Goal: Task Accomplishment & Management: Manage account settings

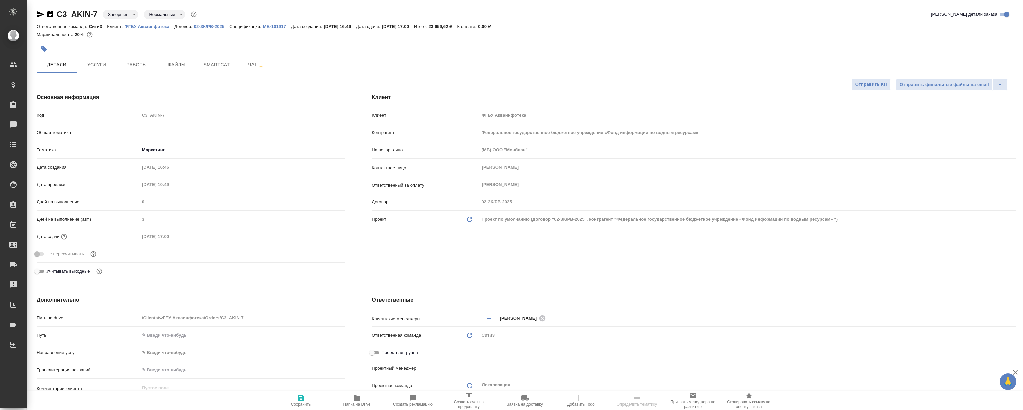
select select "RU"
type input "[PERSON_NAME]"
select select "RU"
type textarea "x"
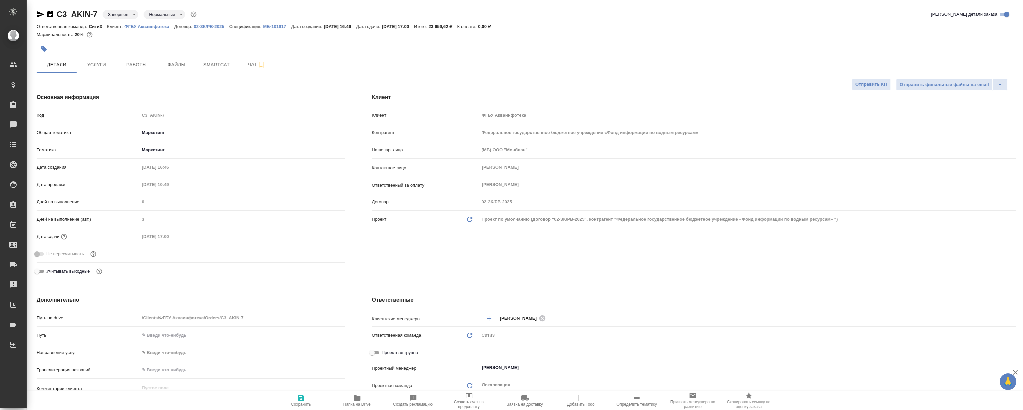
type textarea "x"
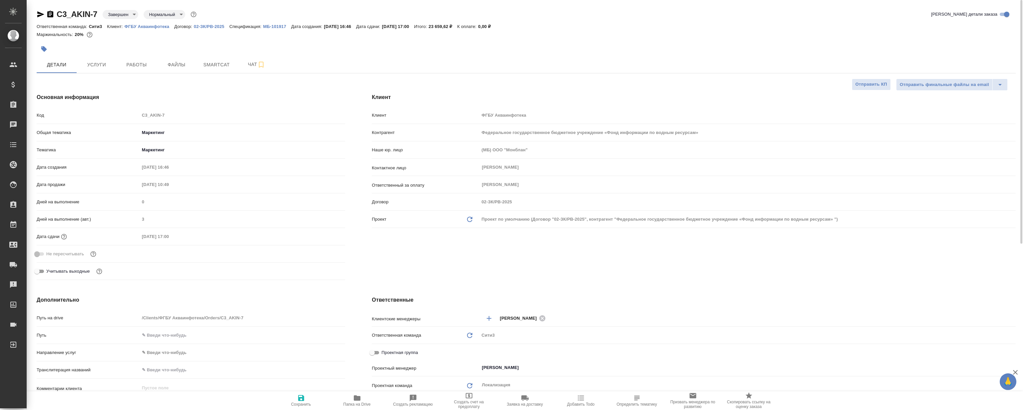
click at [370, 67] on div "Детали Услуги Работы Файлы Smartcat Чат" at bounding box center [526, 64] width 979 height 17
click at [143, 63] on span "Работы" at bounding box center [137, 65] width 32 height 8
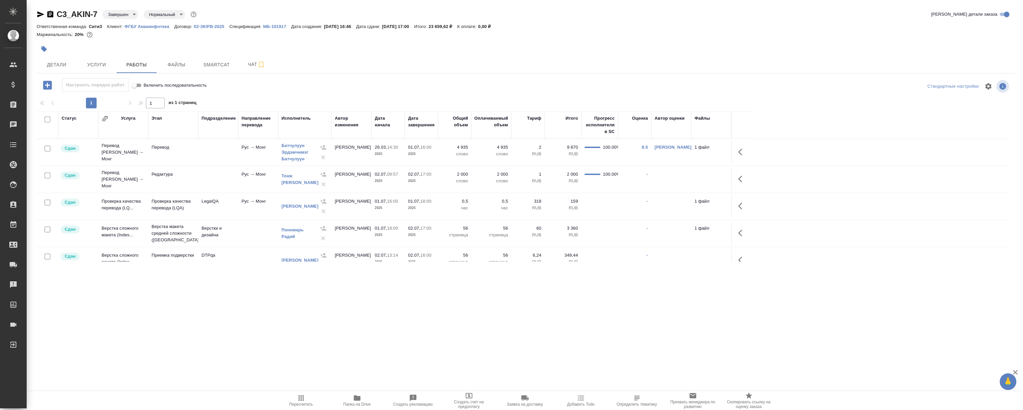
click at [329, 324] on div ".cls-1 fill:#fff; AWATERA Magerramov Ruslan Клиенты Спецификации Заказы 0 Чаты …" at bounding box center [511, 205] width 1023 height 410
click at [319, 308] on div ".cls-1 fill:#fff; AWATERA Magerramov Ruslan Клиенты Спецификации Заказы 0 Чаты …" at bounding box center [511, 205] width 1023 height 410
drag, startPoint x: 258, startPoint y: 321, endPoint x: 191, endPoint y: 279, distance: 79.0
click at [258, 321] on div ".cls-1 fill:#fff; AWATERA Magerramov Ruslan Клиенты Спецификации Заказы 0 Чаты …" at bounding box center [511, 205] width 1023 height 410
click at [96, 309] on div ".cls-1 fill:#fff; AWATERA Magerramov Ruslan Клиенты Спецификации Заказы 0 Чаты …" at bounding box center [511, 205] width 1023 height 410
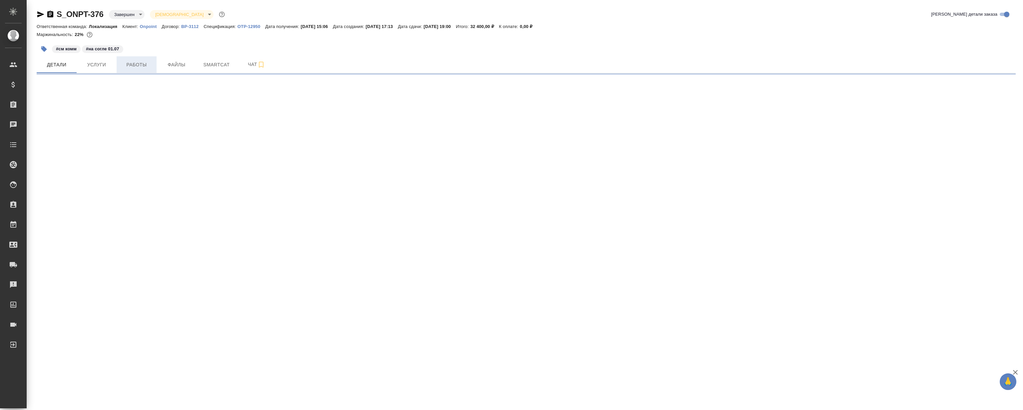
select select "RU"
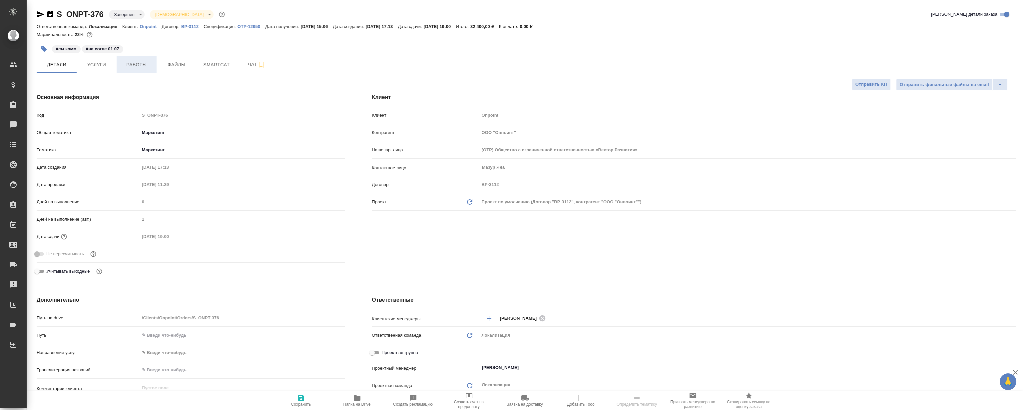
type textarea "x"
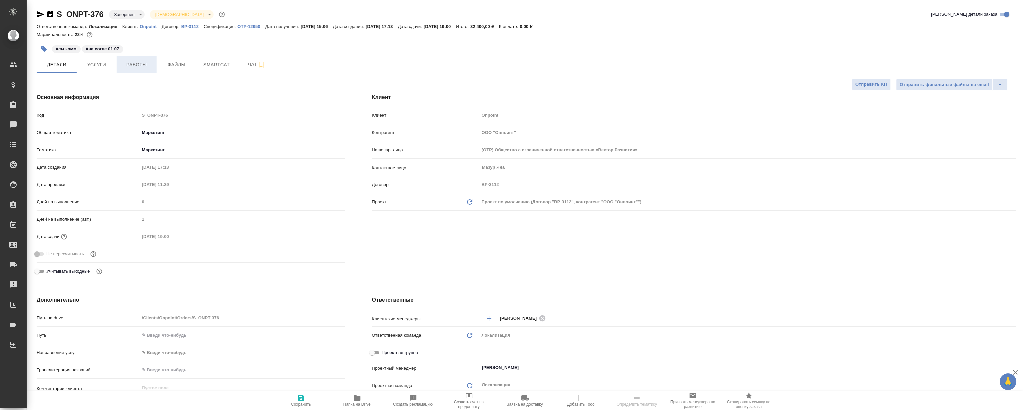
type textarea "x"
click at [153, 64] on button "Работы" at bounding box center [137, 64] width 40 height 17
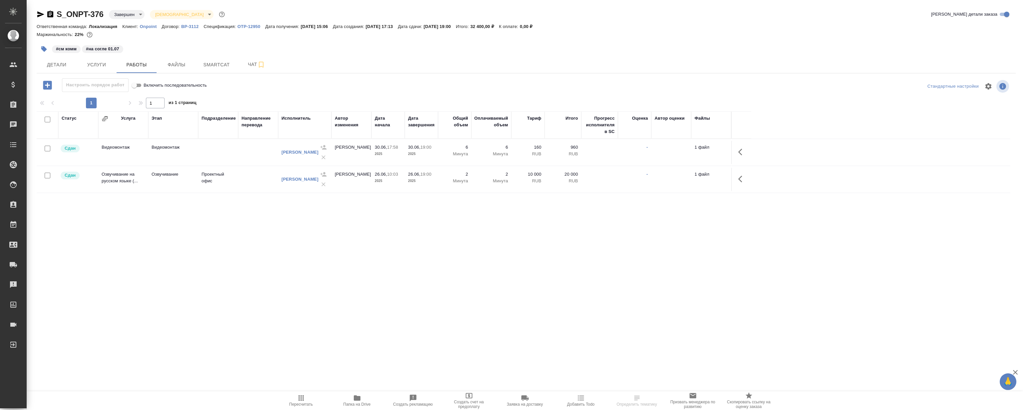
click at [212, 266] on div "S_ONPT-376 Завершен closed Святая троица holyTrinity Кратко детали заказа Ответ…" at bounding box center [526, 139] width 987 height 278
click at [242, 243] on div "Статус Услуга Этап Подразделение Направление перевода Исполнитель Автор изменен…" at bounding box center [524, 186] width 974 height 150
click at [241, 239] on div "Статус Услуга Этап Подразделение Направление перевода Исполнитель Автор изменен…" at bounding box center [524, 186] width 974 height 150
click at [255, 237] on div "Статус Услуга Этап Подразделение Направление перевода Исполнитель Автор изменен…" at bounding box center [524, 186] width 974 height 150
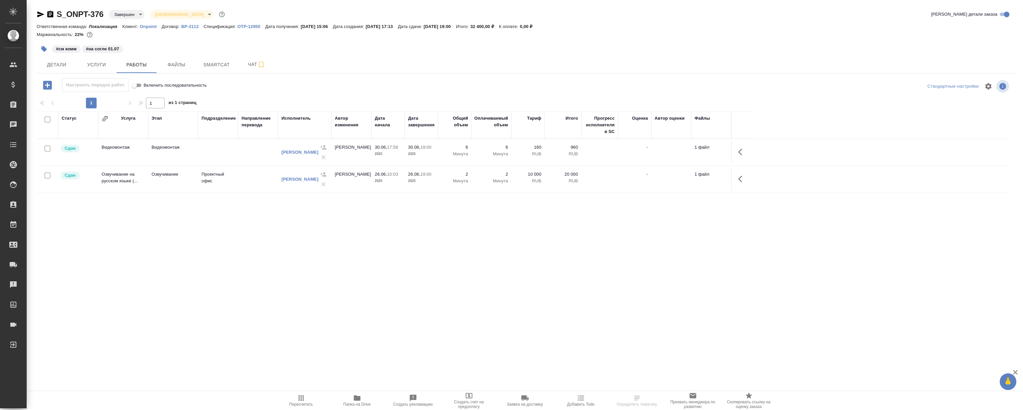
click at [255, 234] on div "Статус Услуга Этап Подразделение Направление перевода Исполнитель Автор изменен…" at bounding box center [524, 186] width 974 height 150
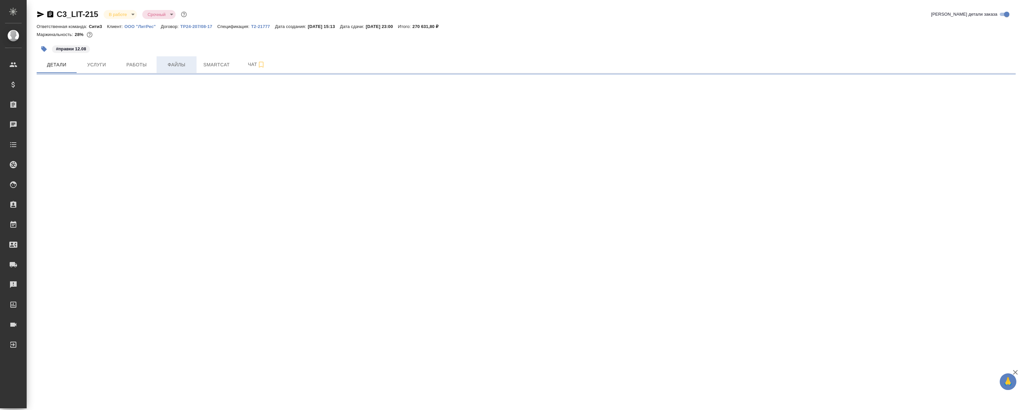
select select "RU"
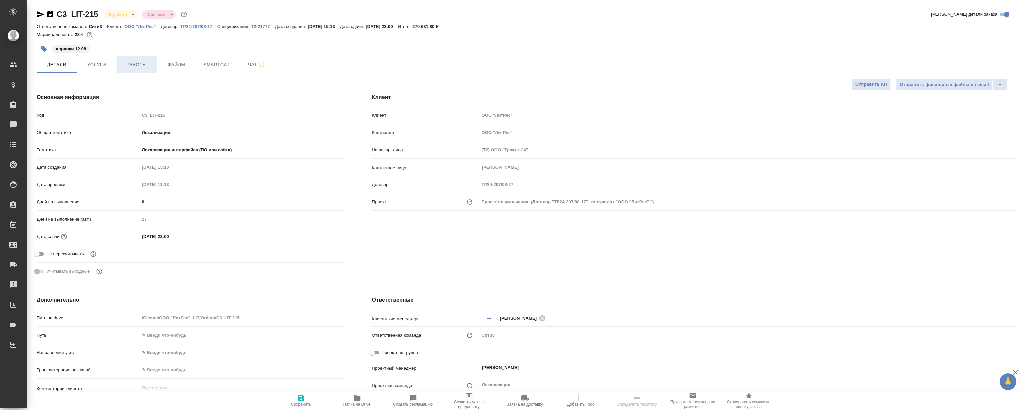
type textarea "x"
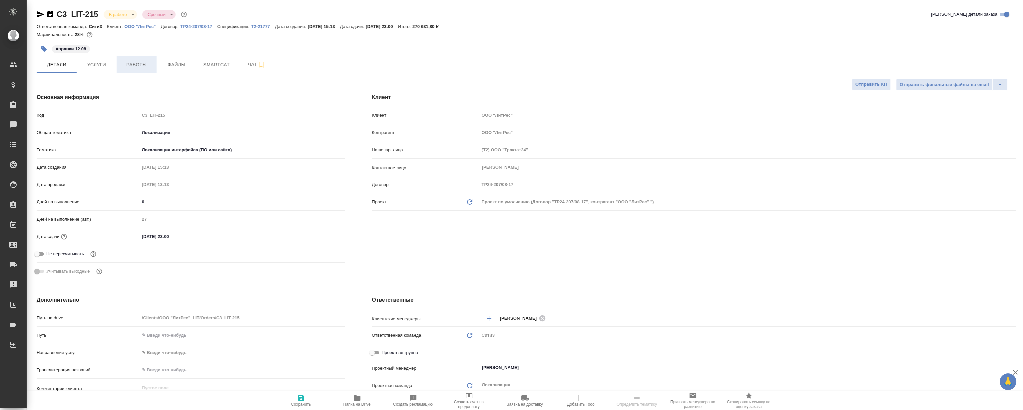
type textarea "x"
click at [517, 42] on div "#правки 12.08" at bounding box center [363, 49] width 653 height 15
click at [141, 59] on button "Работы" at bounding box center [137, 64] width 40 height 17
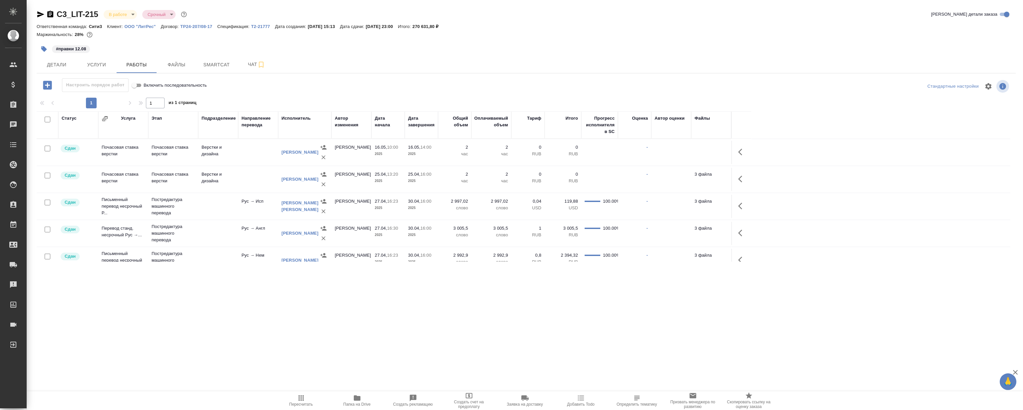
click at [495, 51] on div "#правки 12.08" at bounding box center [363, 49] width 653 height 15
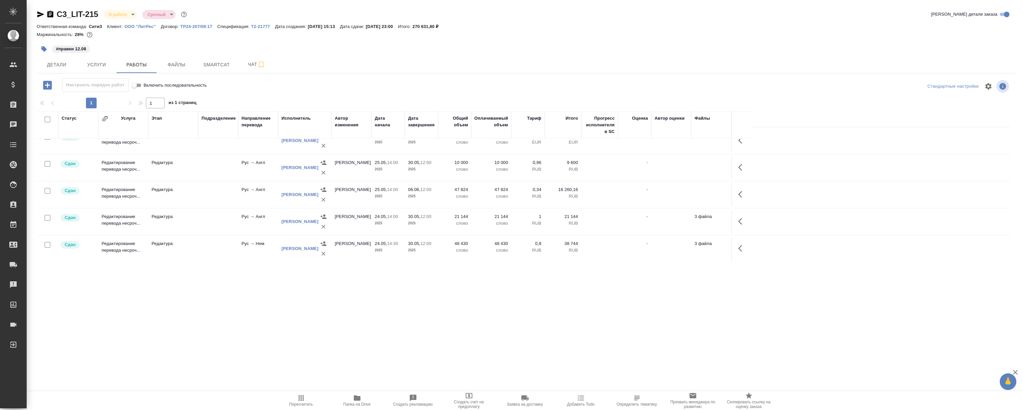
scroll to position [174, 0]
click at [172, 66] on span "Файлы" at bounding box center [177, 65] width 32 height 8
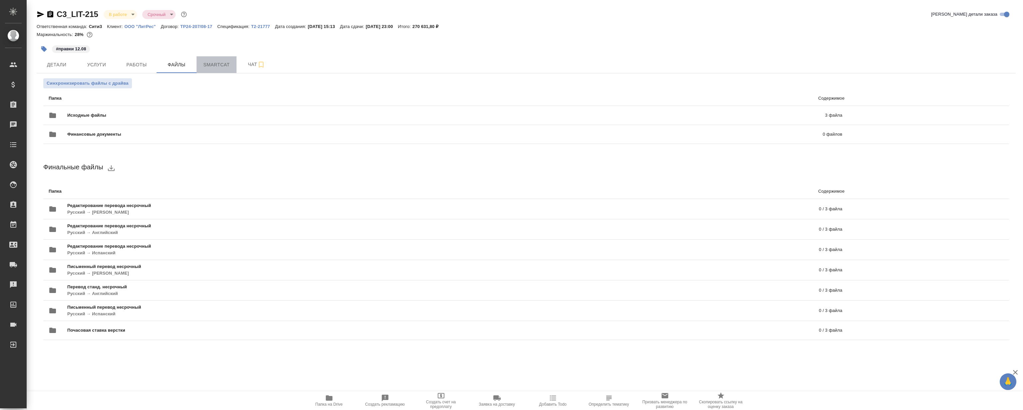
click at [208, 65] on span "Smartcat" at bounding box center [217, 65] width 32 height 8
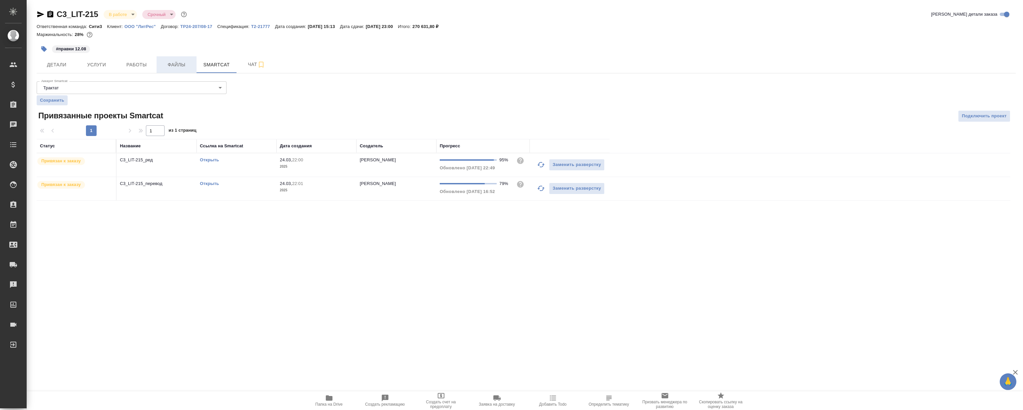
click at [172, 64] on span "Файлы" at bounding box center [177, 65] width 32 height 8
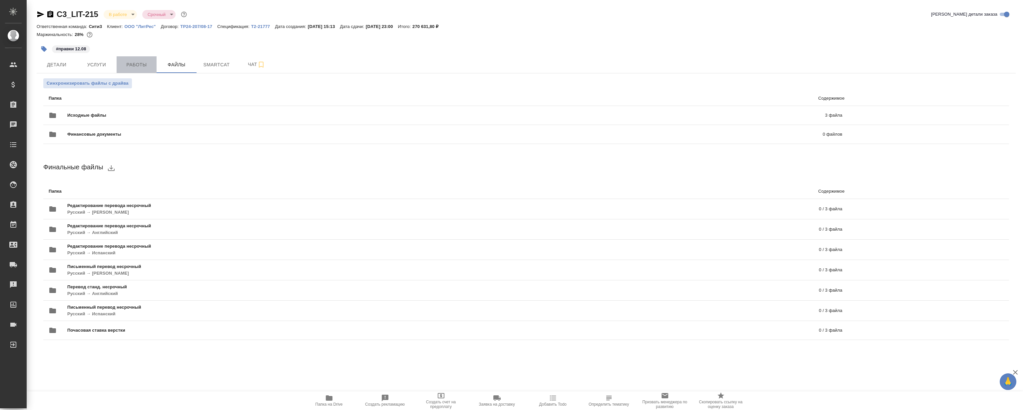
click at [134, 61] on span "Работы" at bounding box center [137, 65] width 32 height 8
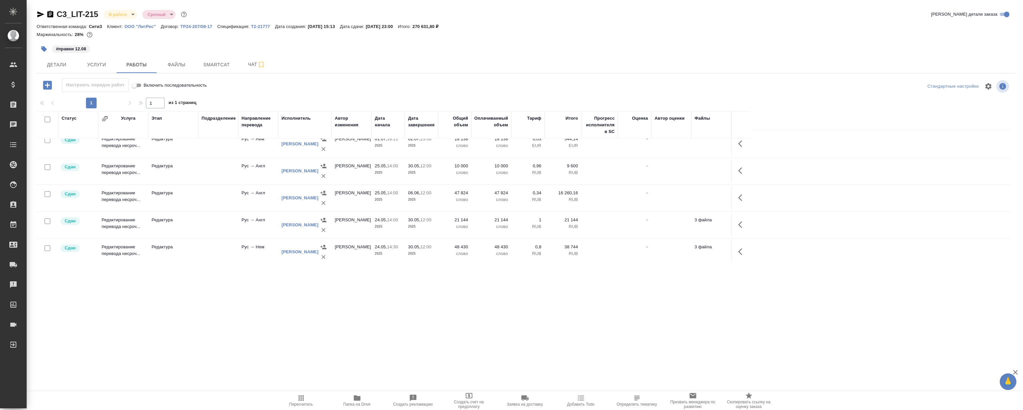
scroll to position [174, 0]
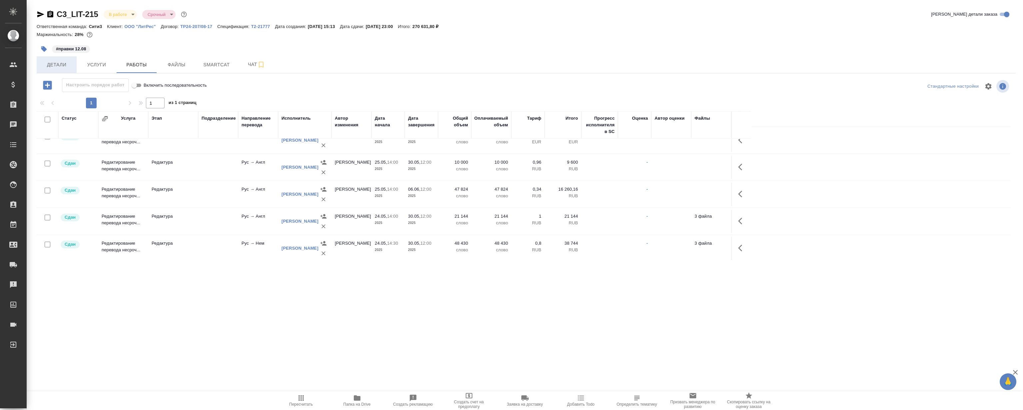
click at [67, 60] on button "Детали" at bounding box center [57, 64] width 40 height 17
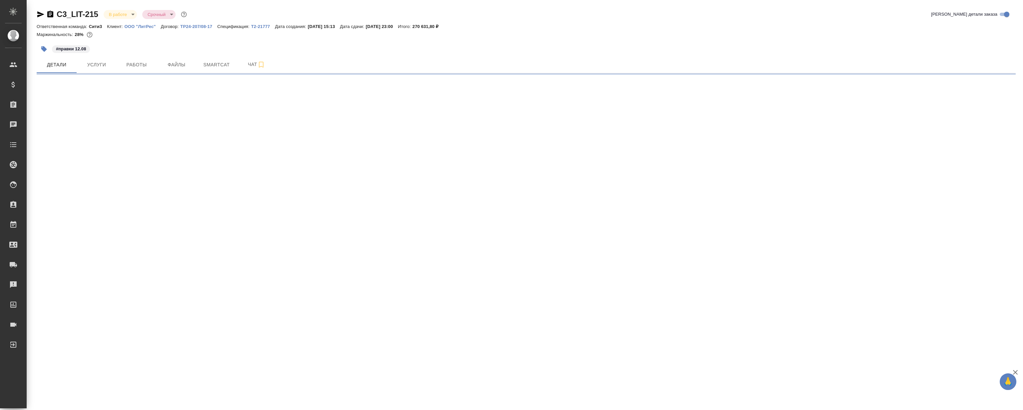
select select "RU"
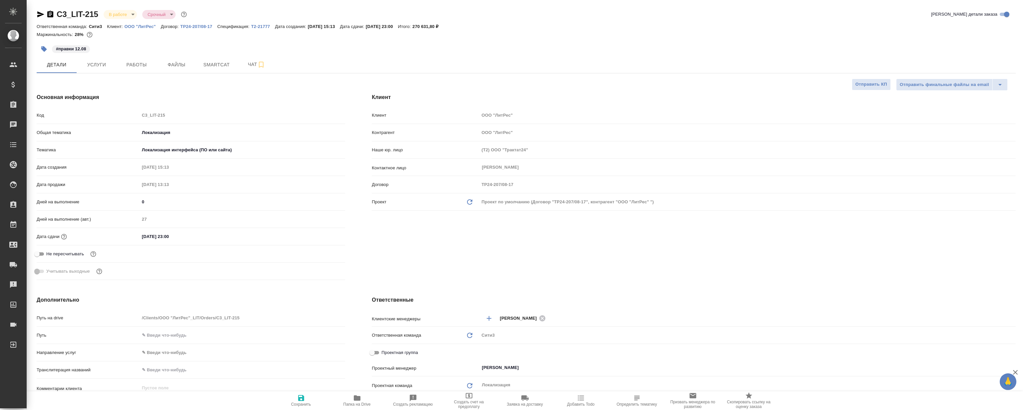
type textarea "x"
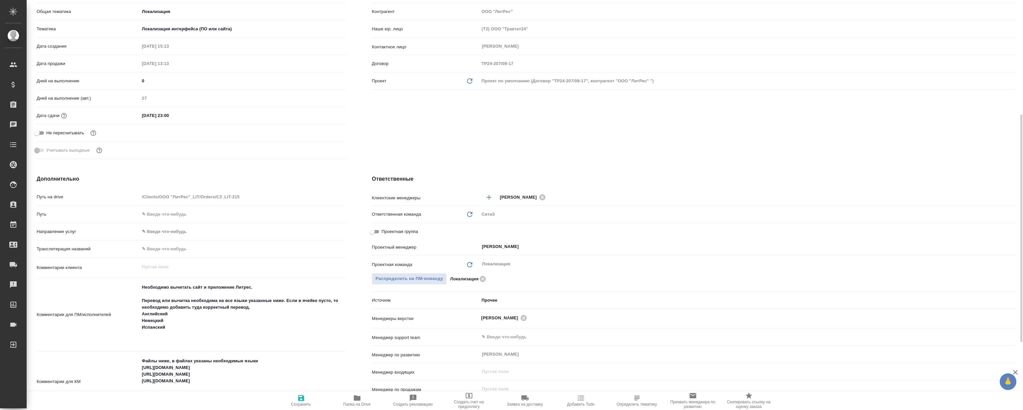
scroll to position [182, 0]
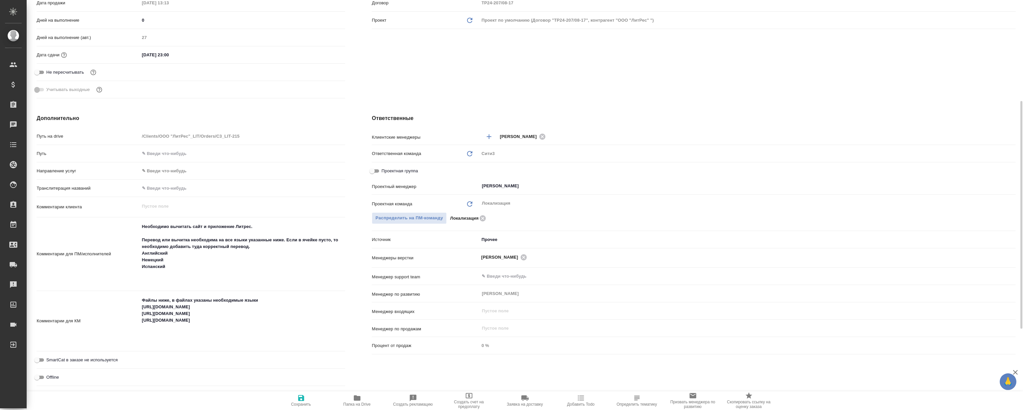
type textarea "x"
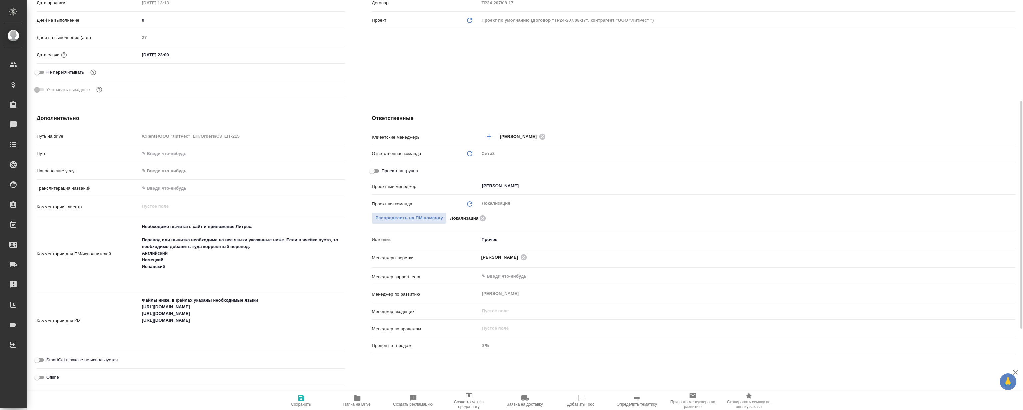
type textarea "x"
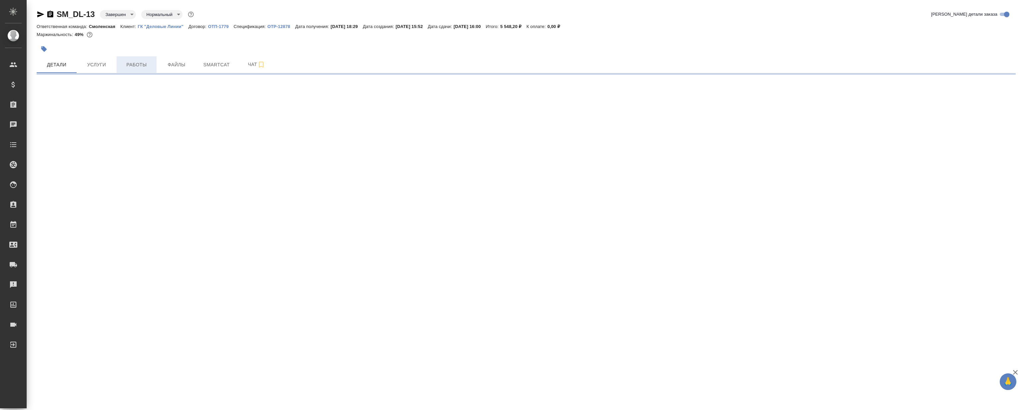
click at [151, 62] on span "Работы" at bounding box center [137, 65] width 32 height 8
select select "RU"
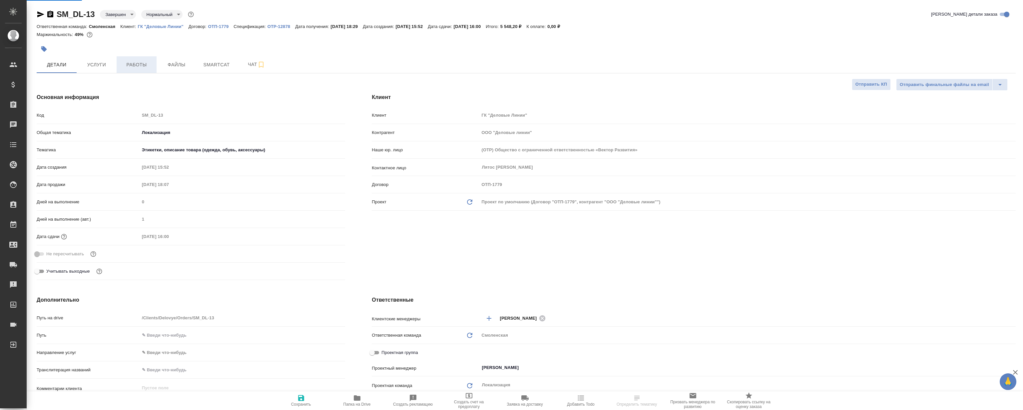
type textarea "x"
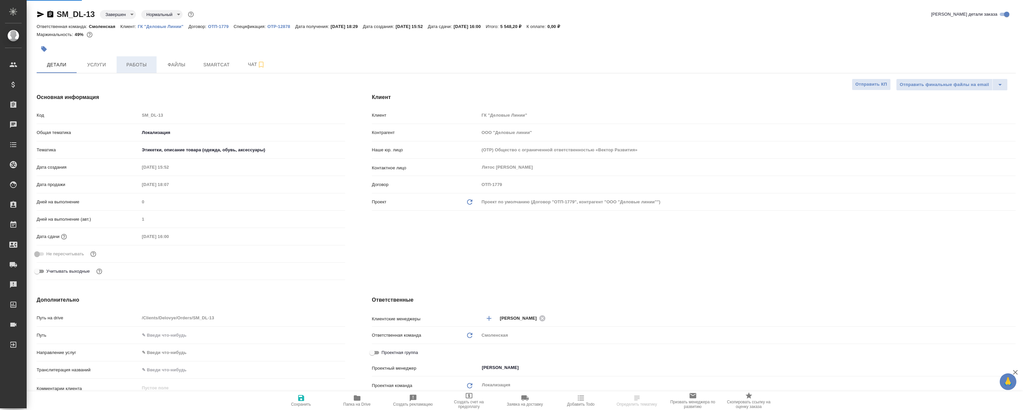
type textarea "x"
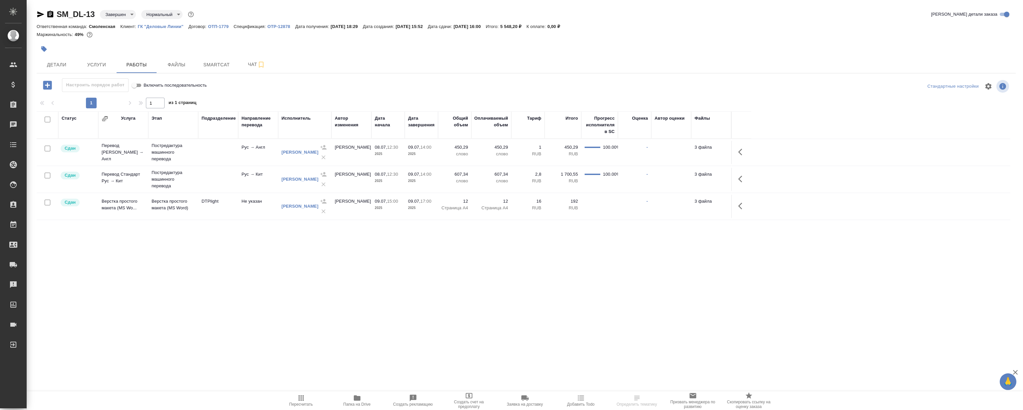
click at [353, 52] on div at bounding box center [363, 49] width 653 height 15
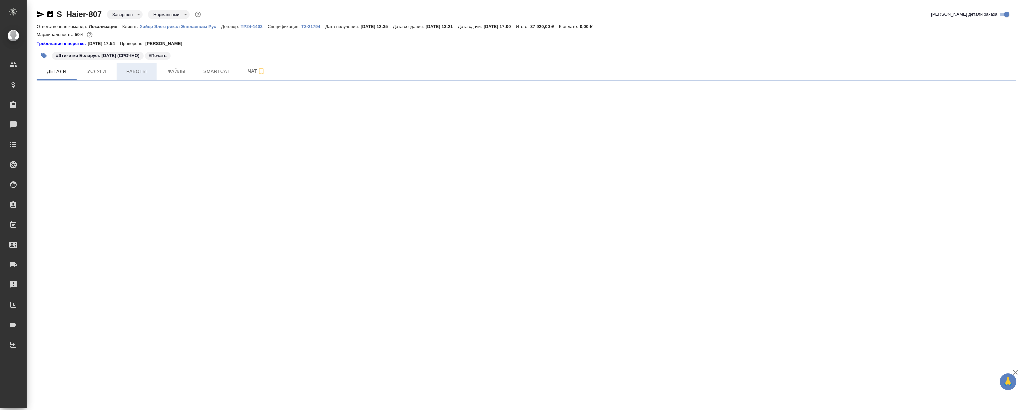
select select "RU"
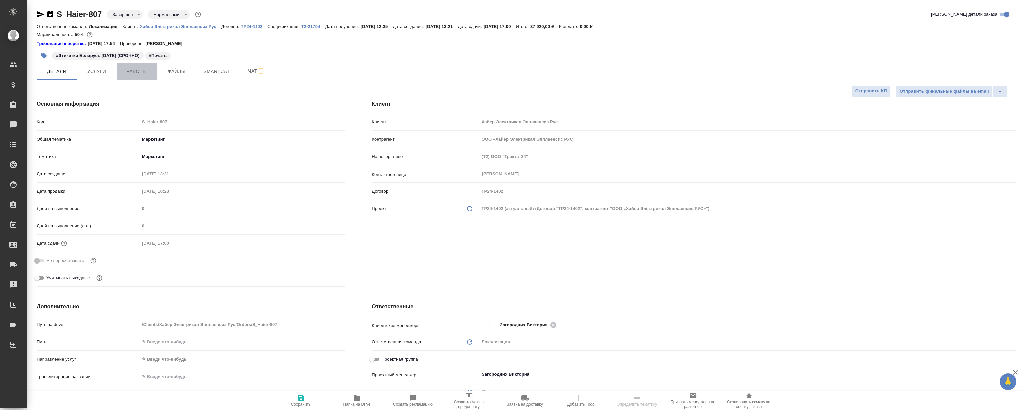
click at [146, 73] on span "Работы" at bounding box center [137, 71] width 32 height 8
type textarea "x"
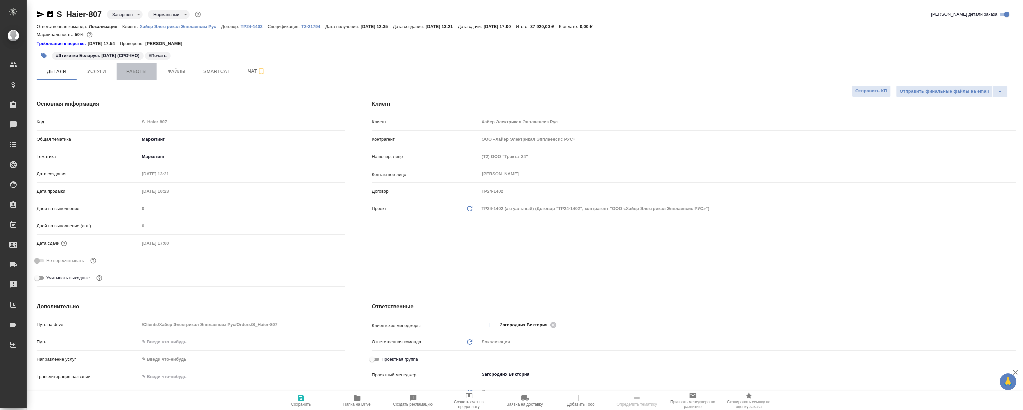
type textarea "x"
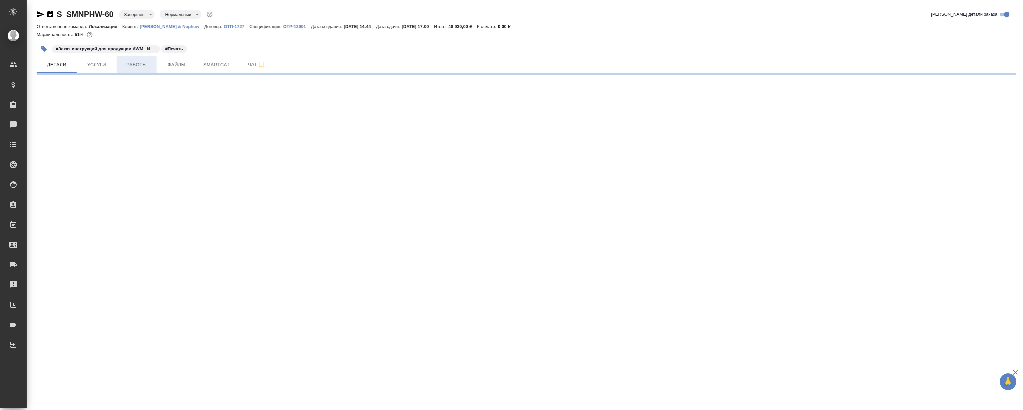
select select "RU"
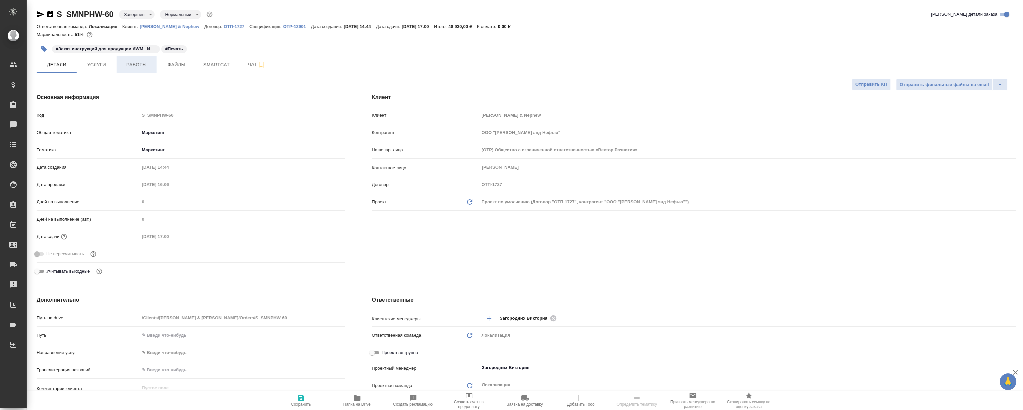
click at [137, 64] on span "Работы" at bounding box center [137, 65] width 32 height 8
type textarea "x"
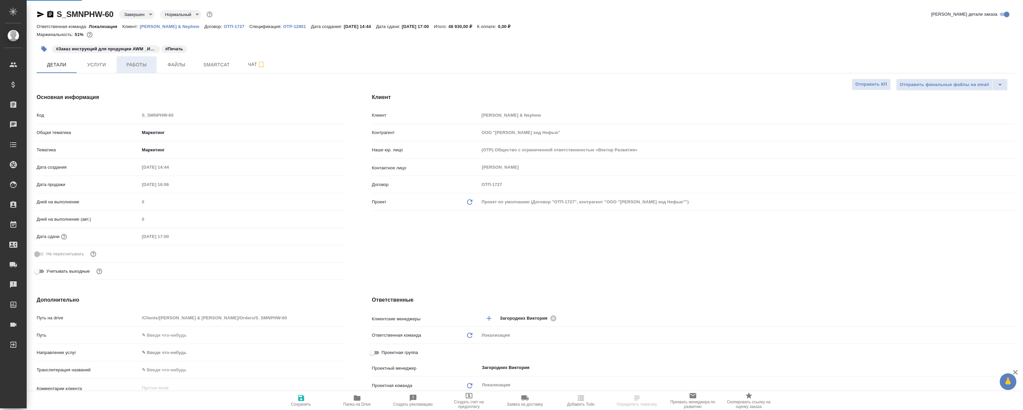
type textarea "x"
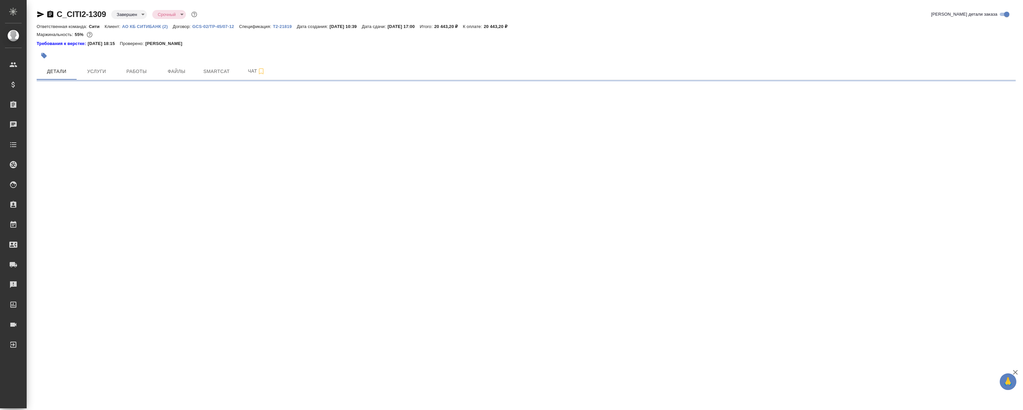
select select "RU"
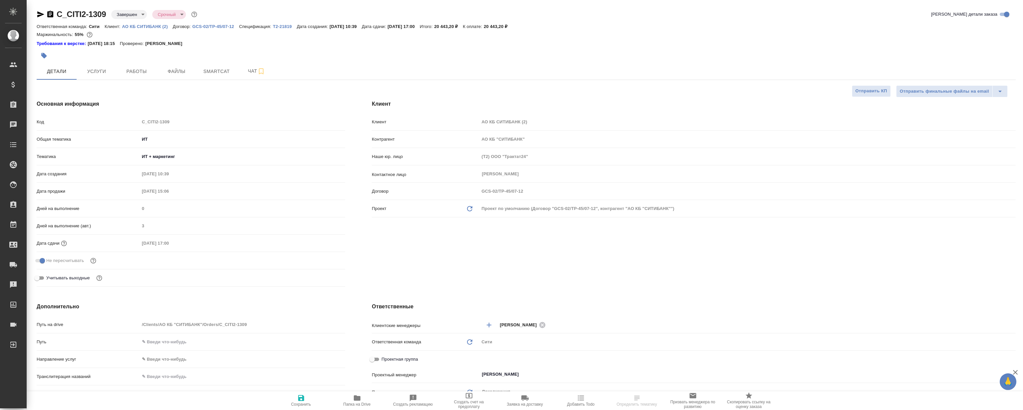
type textarea "x"
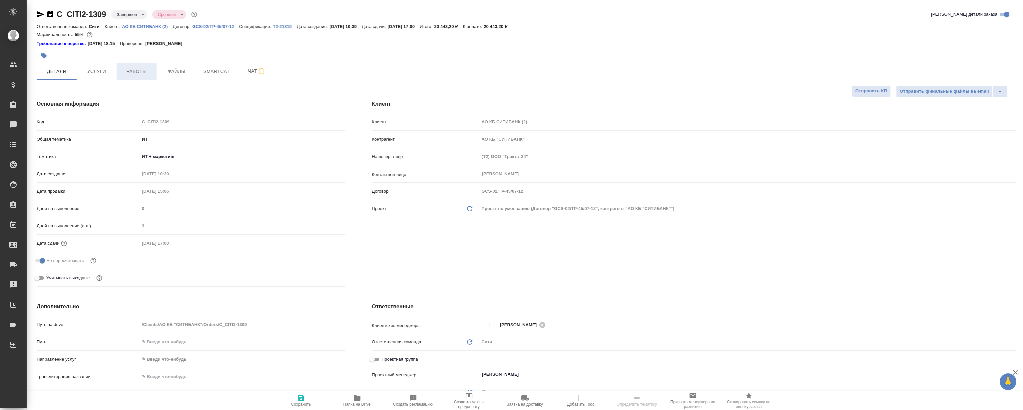
type textarea "x"
click at [130, 76] on button "Работы" at bounding box center [137, 71] width 40 height 17
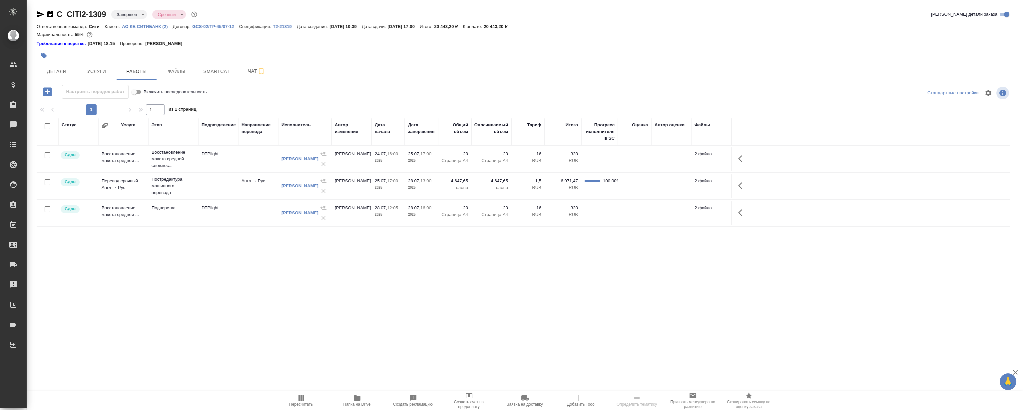
click at [324, 319] on div ".cls-1 fill:#fff; AWATERA Magerramov Ruslan Клиенты Спецификации Заказы Чаты To…" at bounding box center [511, 205] width 1023 height 410
drag, startPoint x: 244, startPoint y: 290, endPoint x: 275, endPoint y: 262, distance: 42.0
click at [270, 267] on div ".cls-1 fill:#fff; AWATERA Magerramov Ruslan Клиенты Спецификации Заказы 0 Чаты …" at bounding box center [511, 205] width 1023 height 410
click at [253, 273] on div "C_CITI2-1309 Завершен closed Срочный urgent Кратко детали заказа Ответственная …" at bounding box center [526, 142] width 987 height 285
drag, startPoint x: 228, startPoint y: 284, endPoint x: 196, endPoint y: 170, distance: 118.8
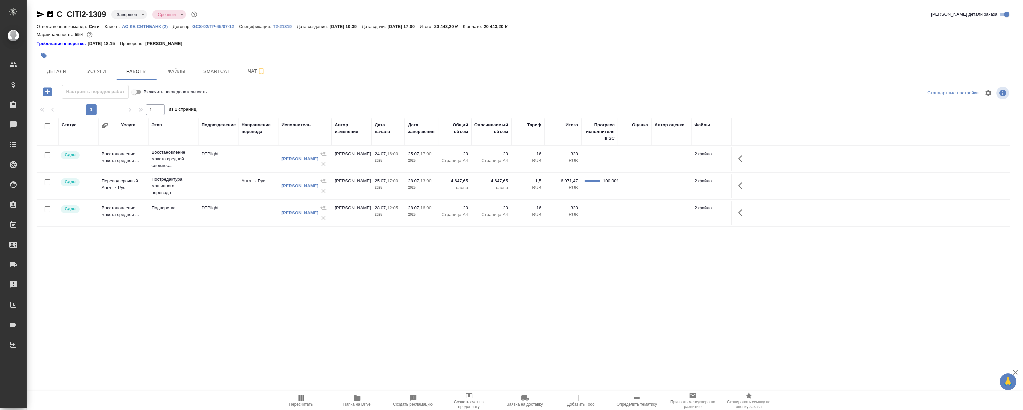
click at [227, 284] on div "C_CITI2-1309 Завершен closed Срочный urgent Кратко детали заказа Ответственная …" at bounding box center [526, 142] width 987 height 285
click at [170, 64] on button "Файлы" at bounding box center [177, 71] width 40 height 17
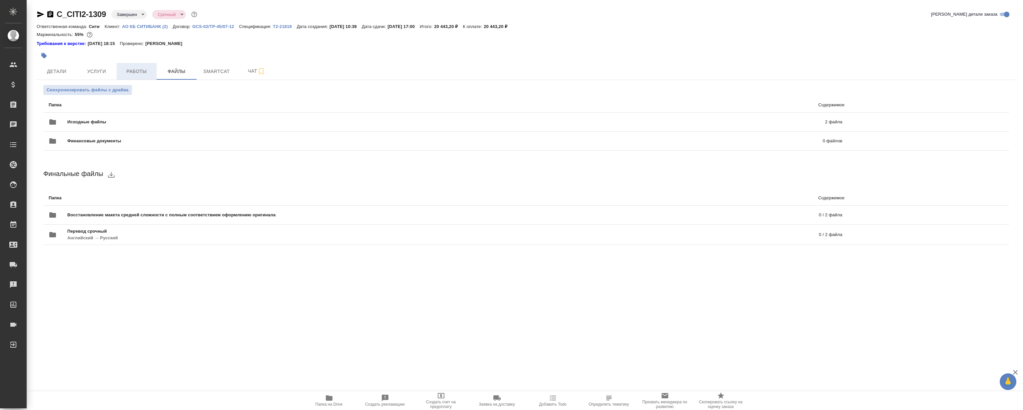
click at [133, 66] on button "Работы" at bounding box center [137, 71] width 40 height 17
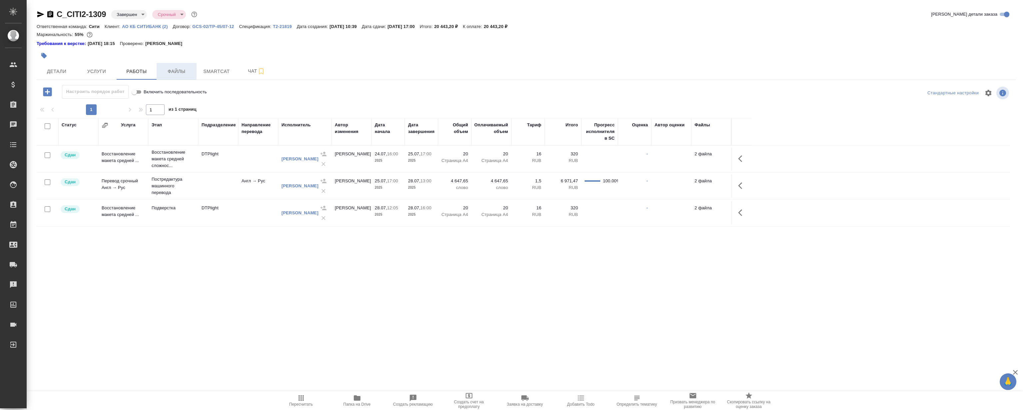
click at [190, 68] on span "Файлы" at bounding box center [177, 71] width 32 height 8
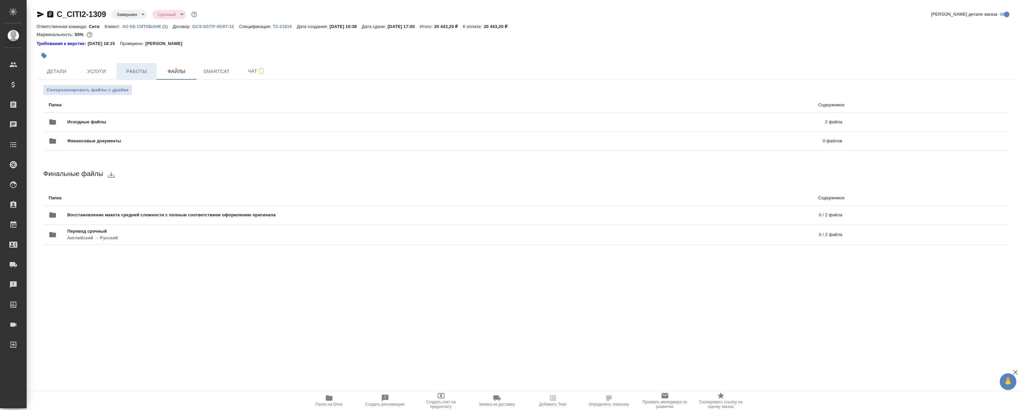
click at [145, 69] on span "Работы" at bounding box center [137, 71] width 32 height 8
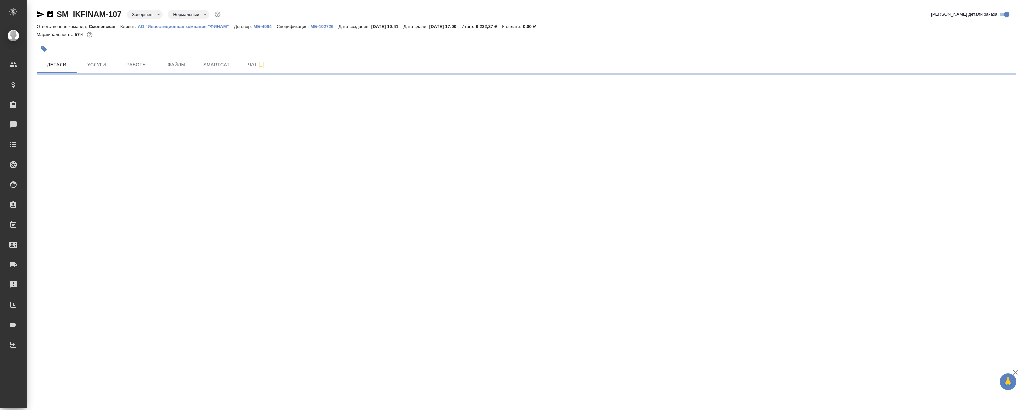
select select "RU"
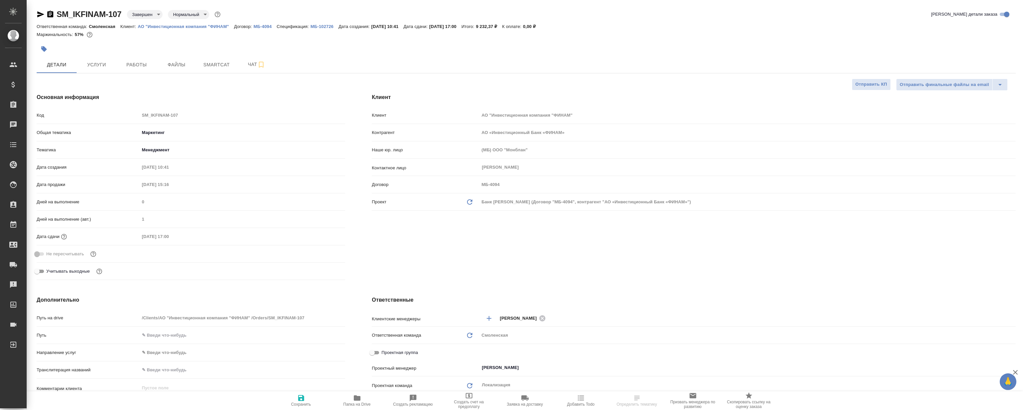
type textarea "x"
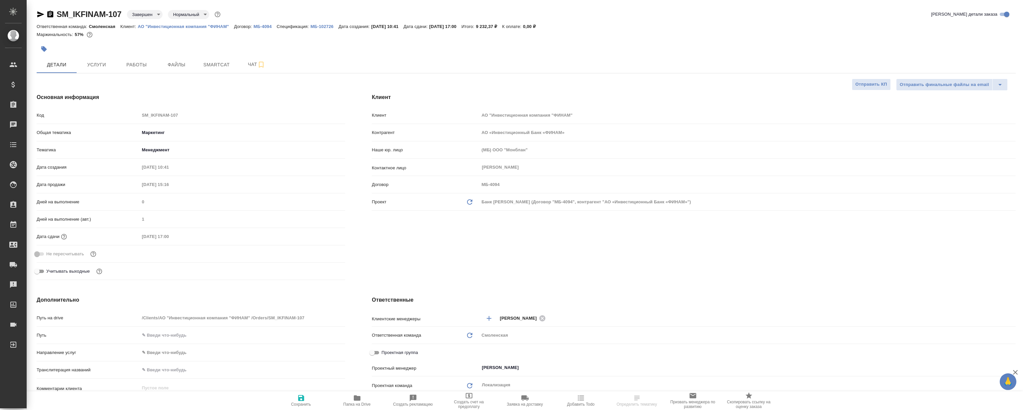
type textarea "x"
click at [134, 63] on span "Работы" at bounding box center [137, 65] width 32 height 8
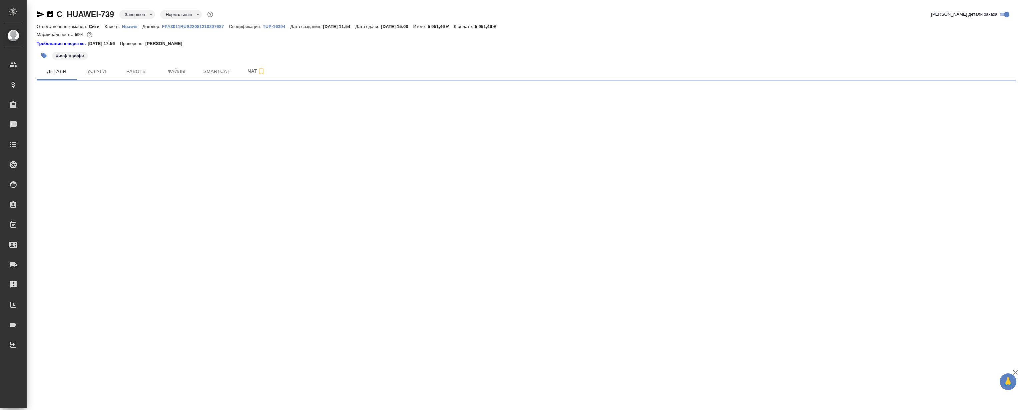
select select "RU"
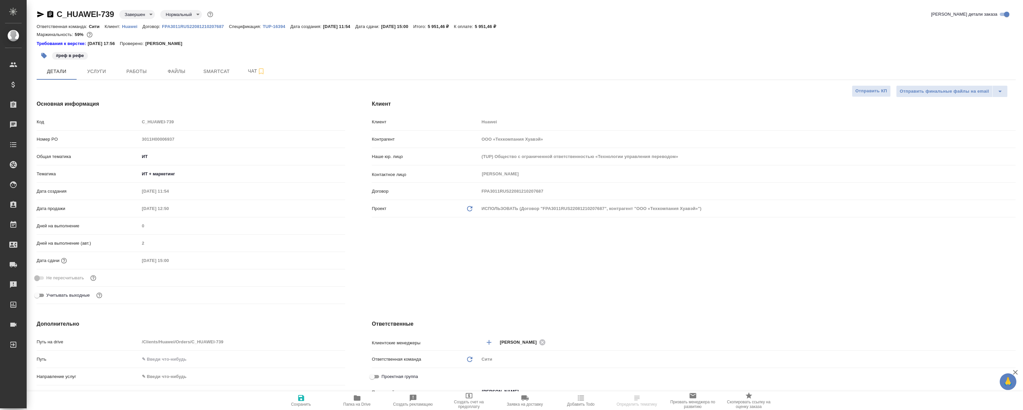
type textarea "x"
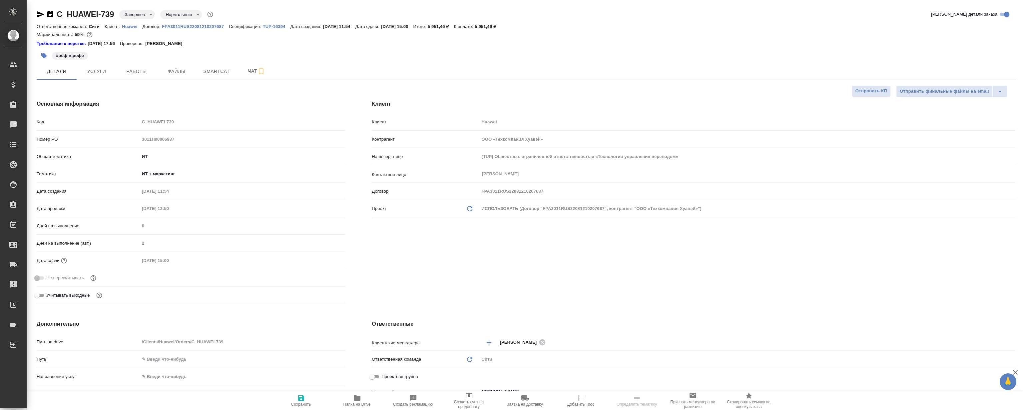
type textarea "x"
click at [134, 67] on span "Работы" at bounding box center [137, 71] width 32 height 8
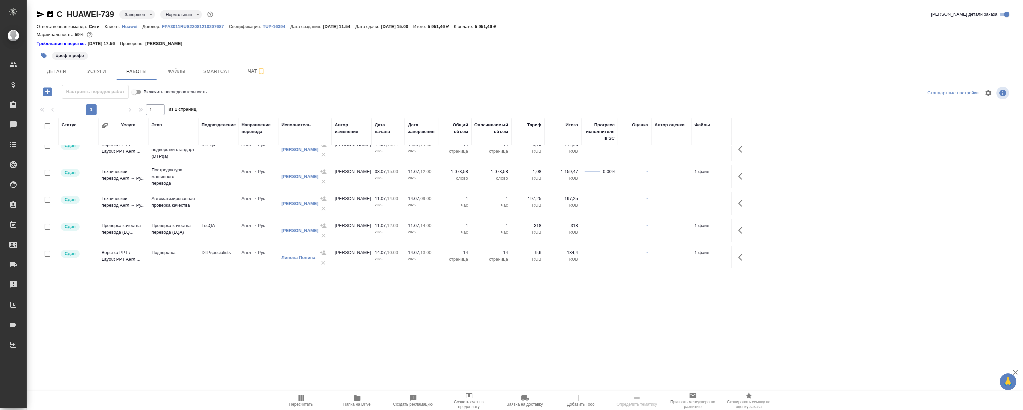
scroll to position [39, 0]
click at [202, 313] on div ".cls-1 fill:#fff; AWATERA [PERSON_NAME] Спецификации Заказы 0 Чаты Todo Проекты…" at bounding box center [511, 205] width 1023 height 410
click at [196, 299] on div ".cls-1 fill:#fff; AWATERA [PERSON_NAME] Спецификации Заказы 0 Чаты Todo Проекты…" at bounding box center [511, 205] width 1023 height 410
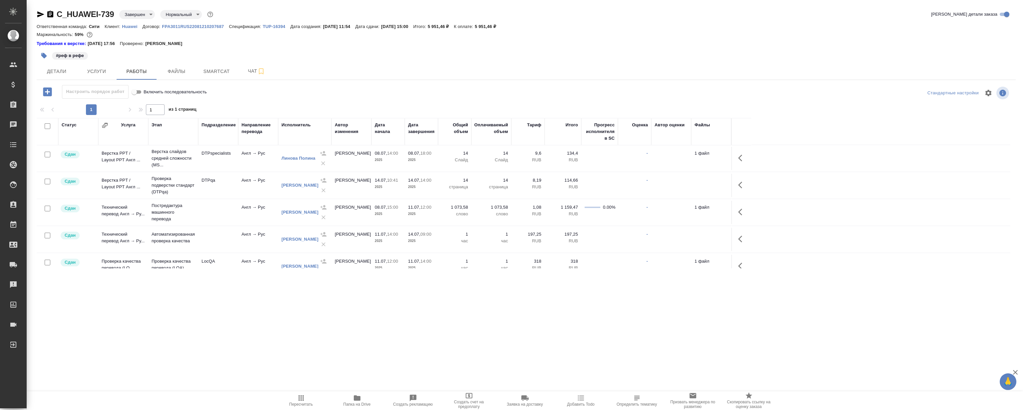
scroll to position [0, 0]
click at [352, 333] on div ".cls-1 fill:#fff; AWATERA [PERSON_NAME] Спецификации Заказы 0 Чаты Todo Проекты…" at bounding box center [511, 205] width 1023 height 410
click at [353, 326] on div ".cls-1 fill:#fff; AWATERA Magerramov Ruslan Клиенты Спецификации Заказы 0 Чаты …" at bounding box center [511, 205] width 1023 height 410
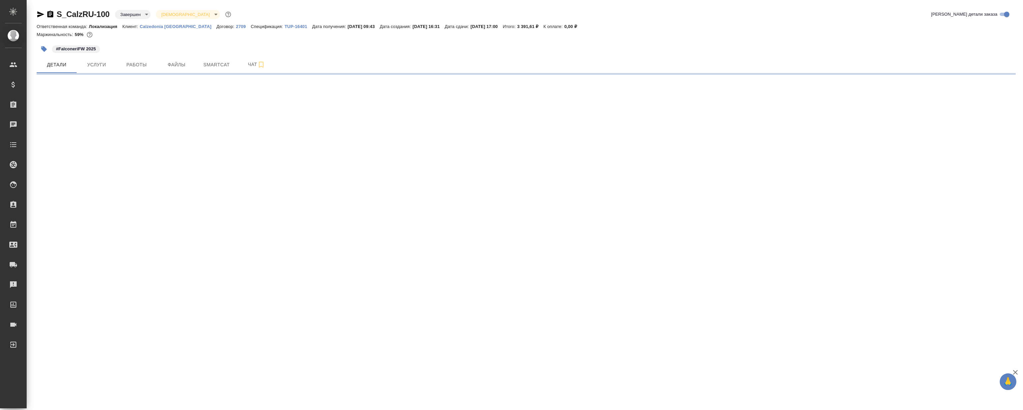
select select "RU"
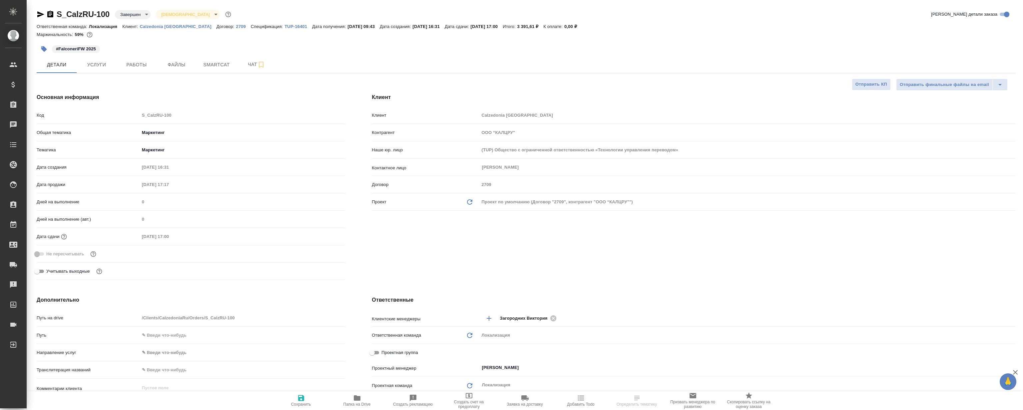
type textarea "x"
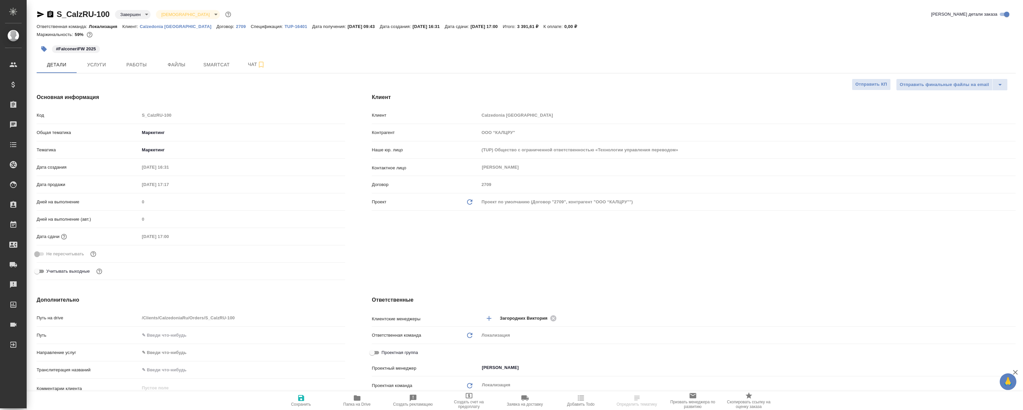
type textarea "x"
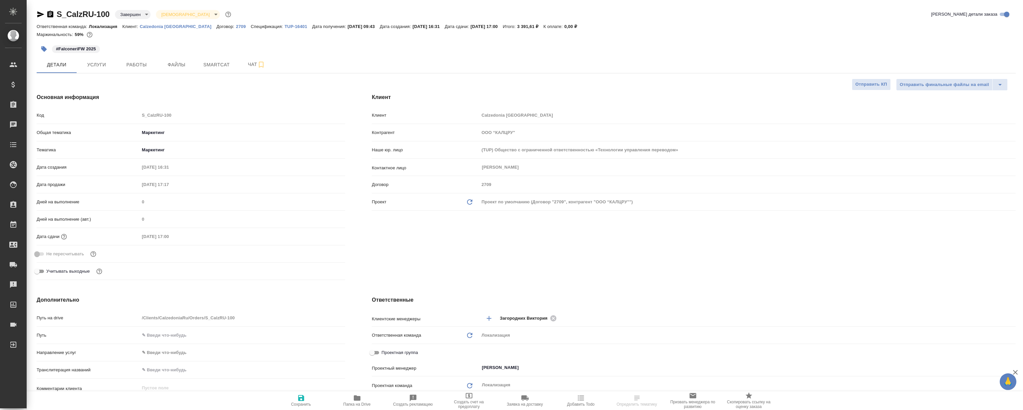
type textarea "x"
click at [132, 71] on button "Работы" at bounding box center [137, 64] width 40 height 17
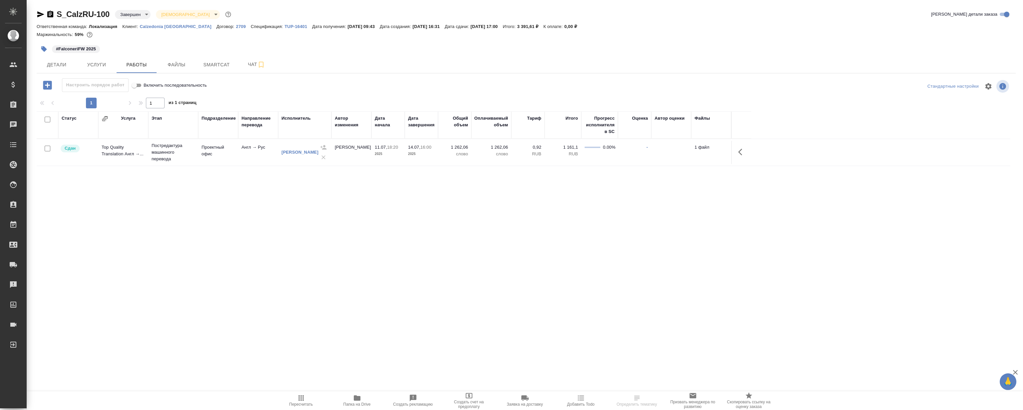
click at [256, 197] on div "Статус Услуга Этап Подразделение Направление перевода Исполнитель Автор изменен…" at bounding box center [524, 186] width 974 height 150
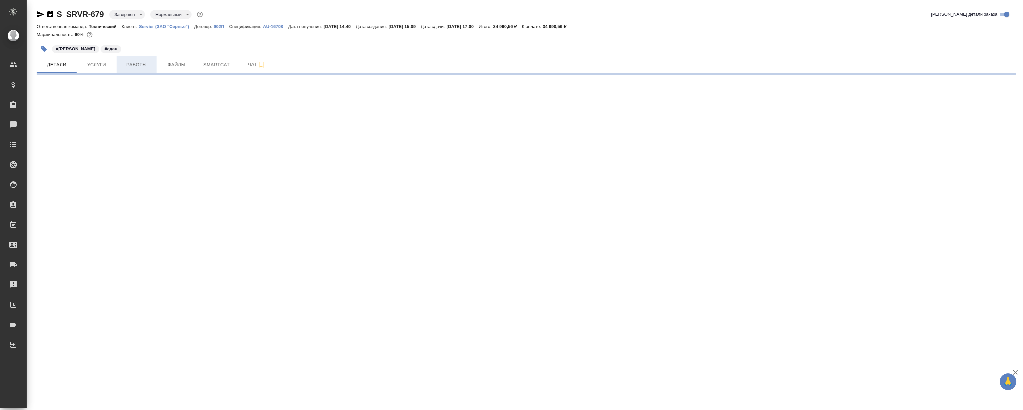
select select "RU"
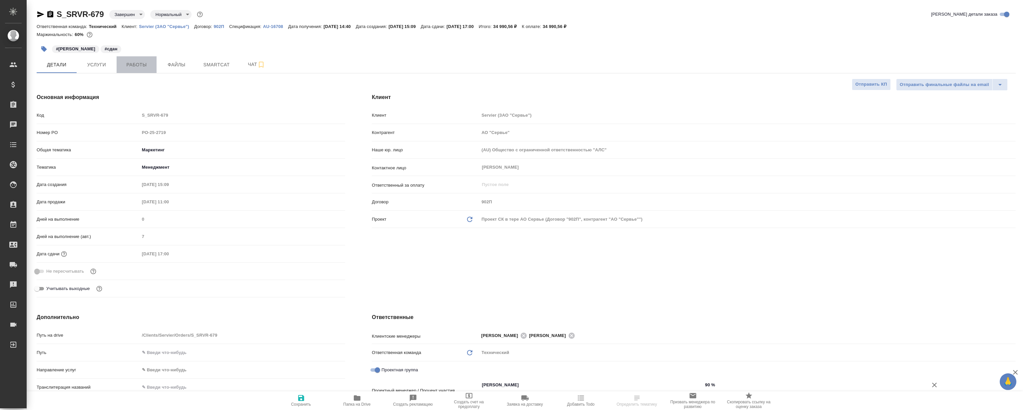
click at [142, 65] on span "Работы" at bounding box center [137, 65] width 32 height 8
type textarea "x"
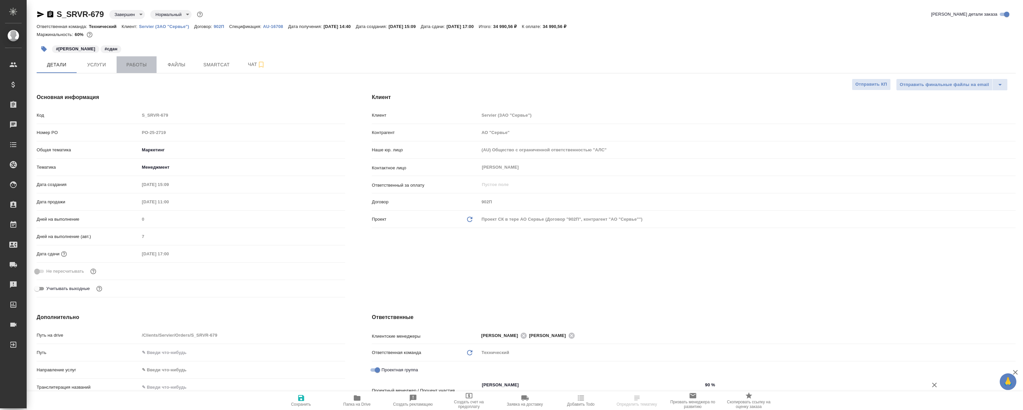
type textarea "x"
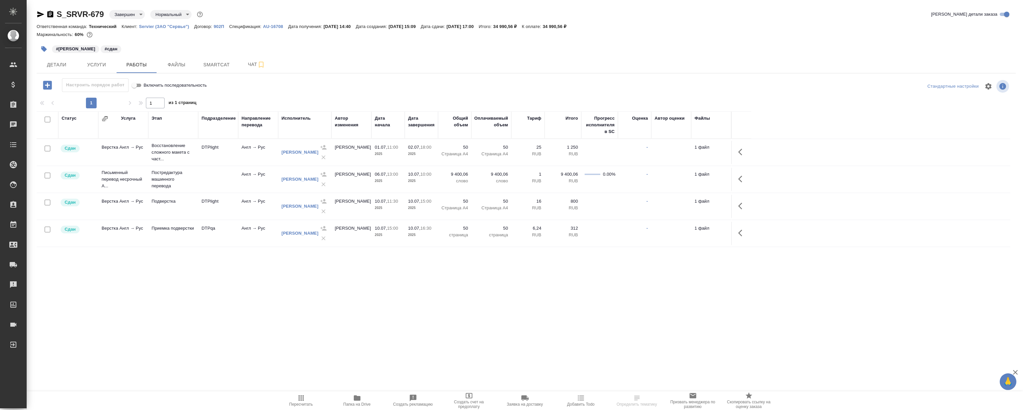
drag, startPoint x: 167, startPoint y: 303, endPoint x: 174, endPoint y: 313, distance: 11.9
click at [167, 303] on div ".cls-1 fill:#fff; AWATERA [PERSON_NAME] Спецификации Заказы Чаты Todo Проекты S…" at bounding box center [511, 205] width 1023 height 410
drag, startPoint x: 171, startPoint y: 304, endPoint x: 167, endPoint y: 284, distance: 20.1
click at [170, 299] on div ".cls-1 fill:#fff; AWATERA Magerramov Ruslan Клиенты Спецификации Заказы Чаты To…" at bounding box center [511, 205] width 1023 height 410
click at [58, 63] on span "Детали" at bounding box center [57, 65] width 32 height 8
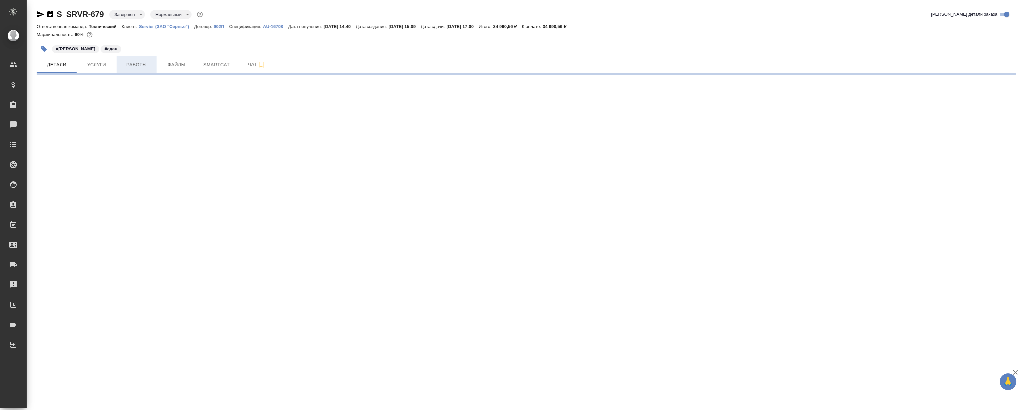
select select "RU"
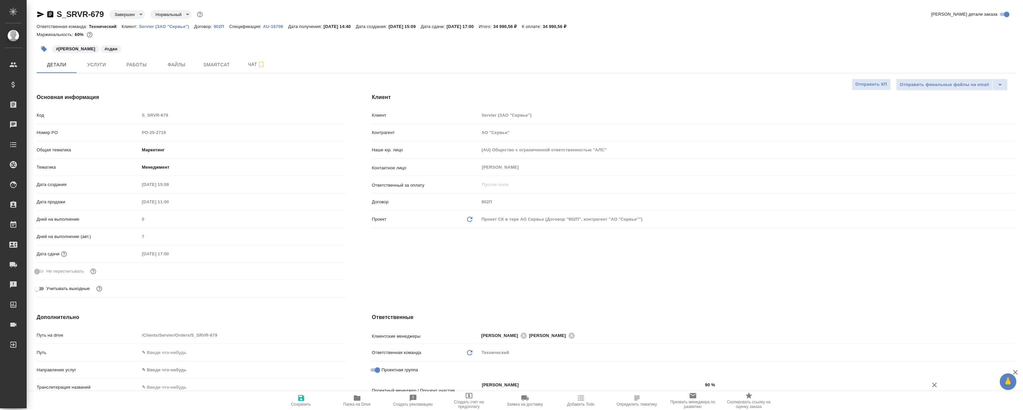
type textarea "x"
click at [137, 64] on span "Работы" at bounding box center [137, 65] width 32 height 8
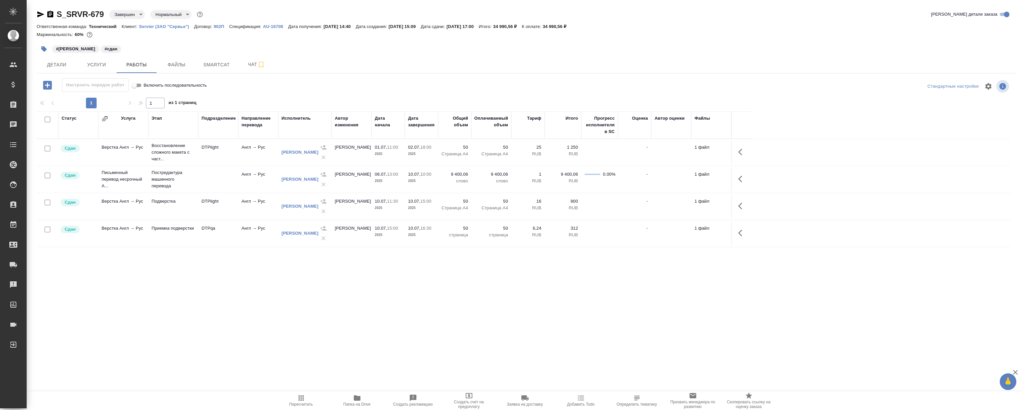
click at [310, 300] on div ".cls-1 fill:#fff; AWATERA Magerramov Ruslan Клиенты Спецификации Заказы 0 Чаты …" at bounding box center [511, 205] width 1023 height 410
click at [276, 310] on div ".cls-1 fill:#fff; AWATERA Magerramov Ruslan Клиенты Спецификации Заказы 0 Чаты …" at bounding box center [511, 205] width 1023 height 410
click at [258, 298] on div ".cls-1 fill:#fff; AWATERA Magerramov Ruslan Клиенты Спецификации Заказы 0 Чаты …" at bounding box center [511, 205] width 1023 height 410
click at [248, 293] on div ".cls-1 fill:#fff; AWATERA Magerramov Ruslan Клиенты Спецификации Заказы 0 Чаты …" at bounding box center [511, 205] width 1023 height 410
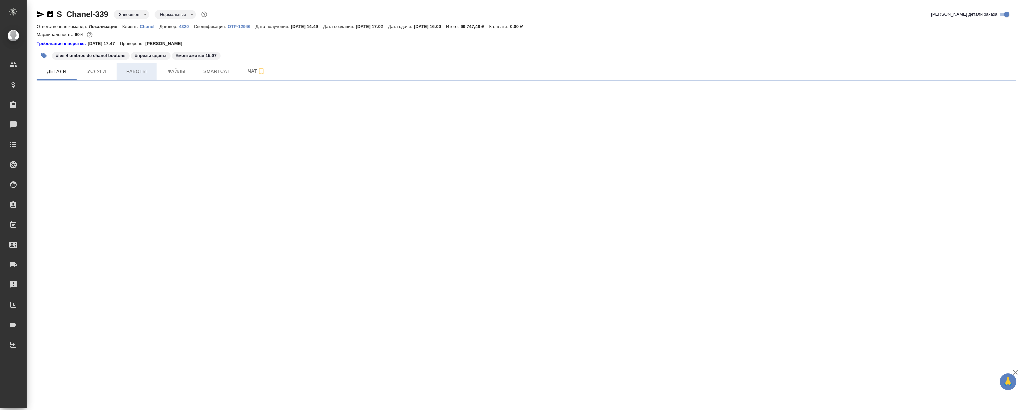
click at [137, 71] on span "Работы" at bounding box center [137, 71] width 32 height 8
select select "RU"
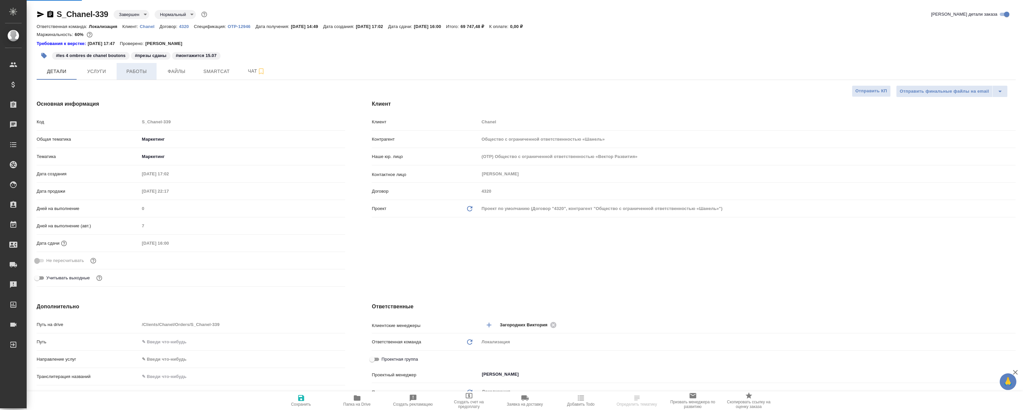
type textarea "x"
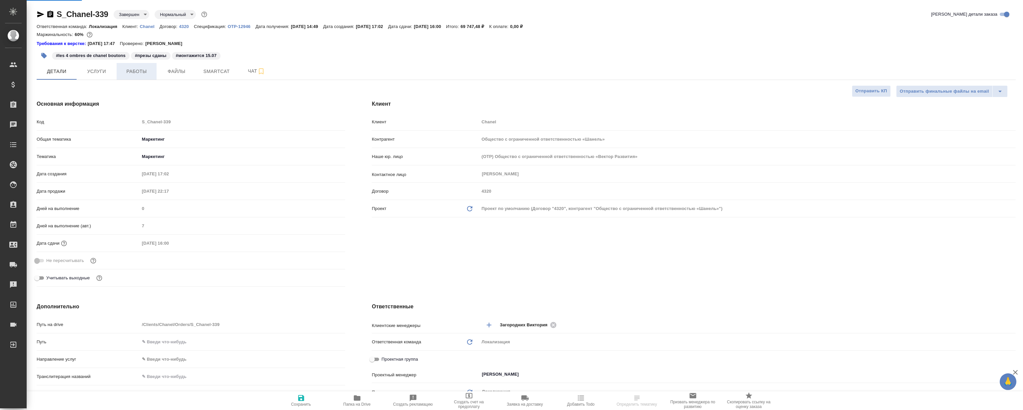
type textarea "x"
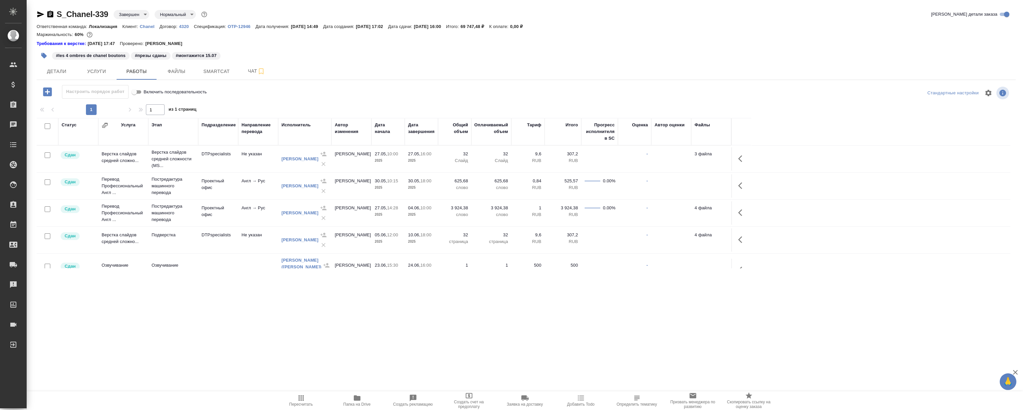
click at [382, 53] on div "#les 4 ombres de chanel boutons #презы сданы #монтажится 15.07" at bounding box center [363, 55] width 653 height 15
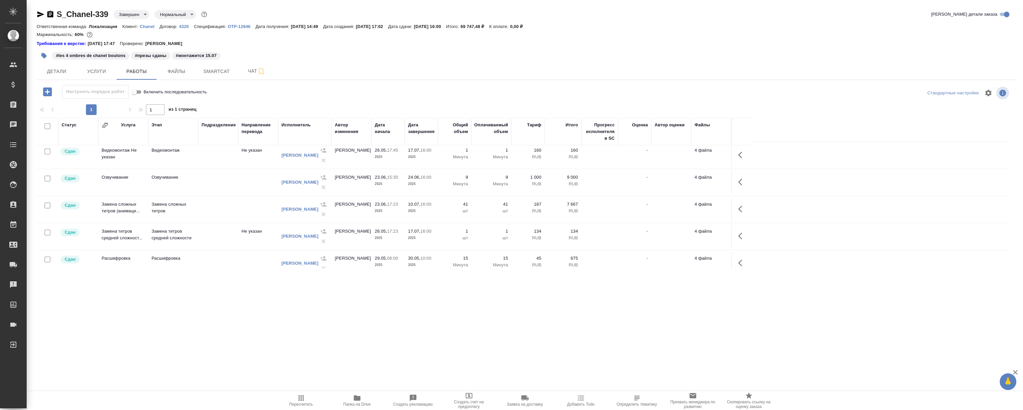
scroll to position [147, 0]
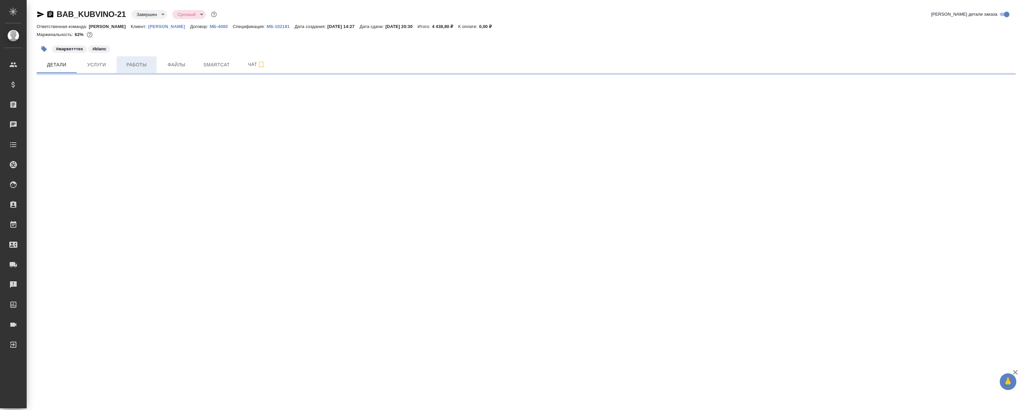
click at [126, 71] on button "Работы" at bounding box center [137, 64] width 40 height 17
select select "RU"
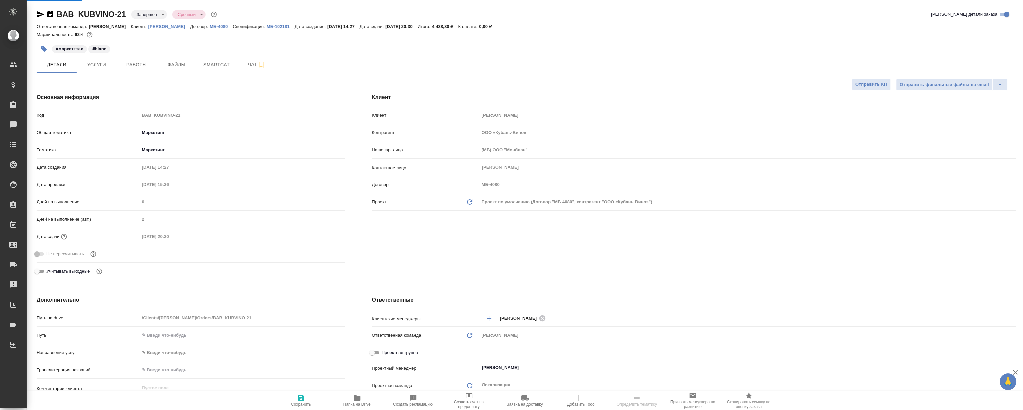
type textarea "x"
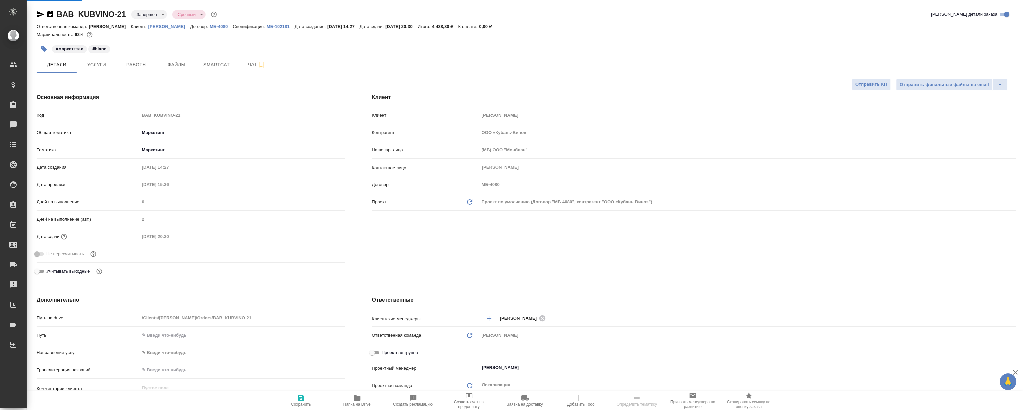
type textarea "x"
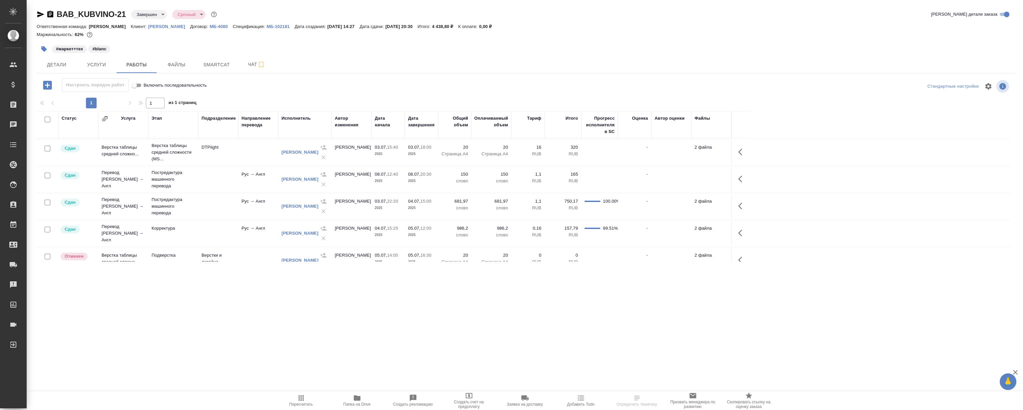
drag, startPoint x: 258, startPoint y: 303, endPoint x: 251, endPoint y: 288, distance: 16.0
click at [251, 288] on div ".cls-1 fill:#fff; AWATERA [PERSON_NAME] Спецификации Заказы 0 Чаты Todo Проекты…" at bounding box center [511, 205] width 1023 height 410
click at [68, 63] on span "Детали" at bounding box center [57, 65] width 32 height 8
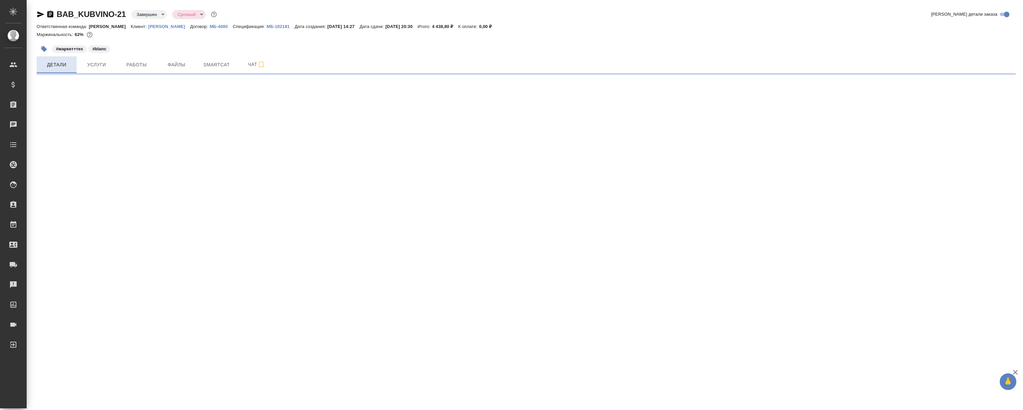
select select "RU"
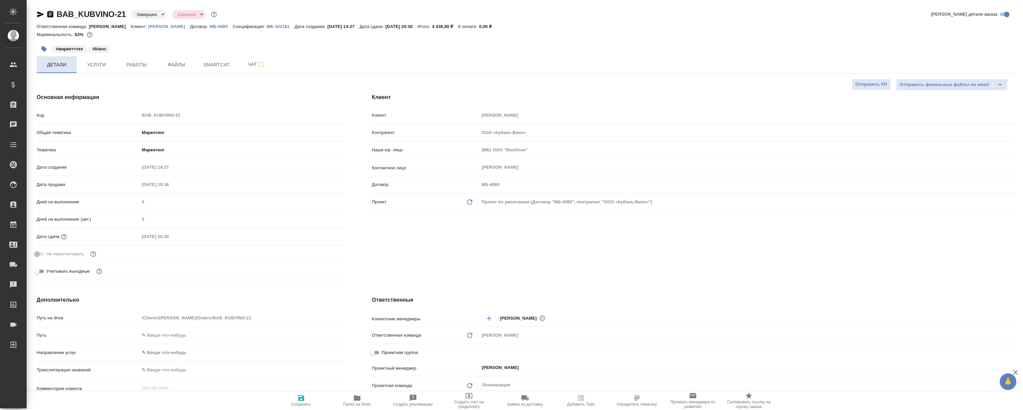
type textarea "x"
click at [241, 66] on span "Чат" at bounding box center [257, 64] width 32 height 8
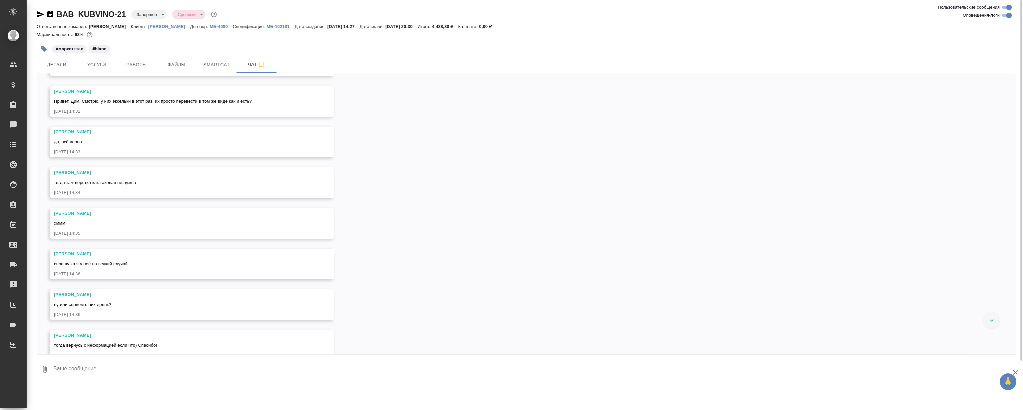
scroll to position [308, 0]
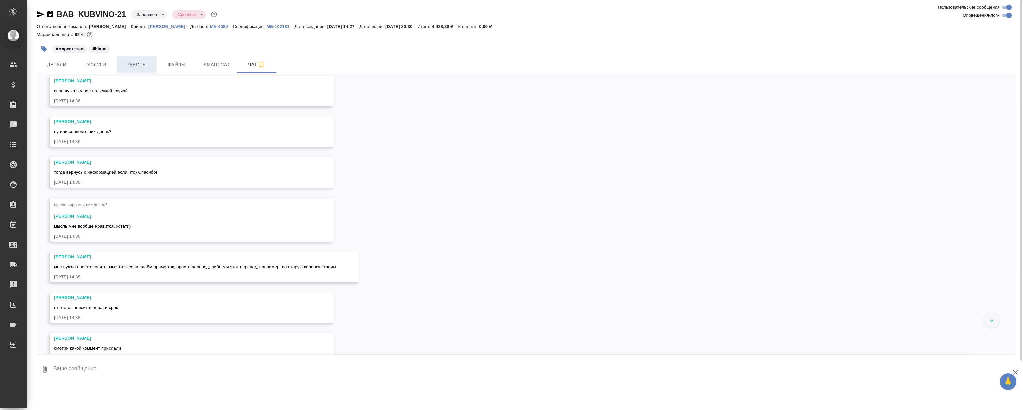
click at [124, 66] on span "Работы" at bounding box center [137, 65] width 32 height 8
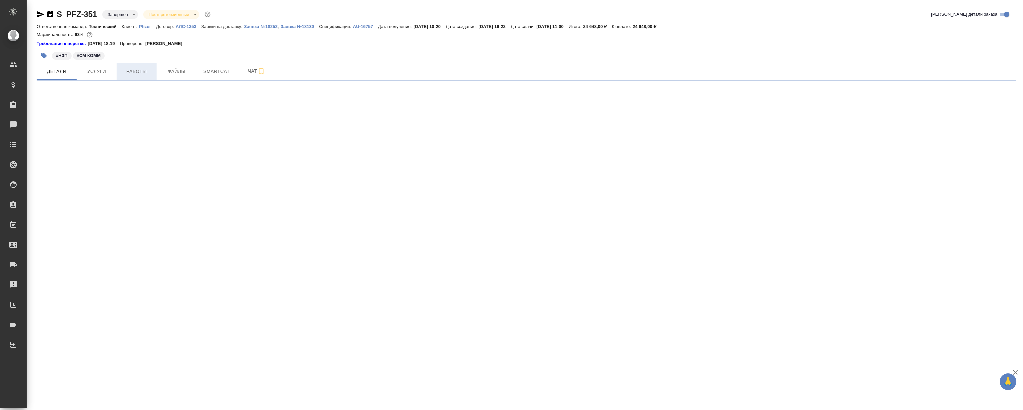
click at [140, 68] on span "Работы" at bounding box center [137, 71] width 32 height 8
select select "RU"
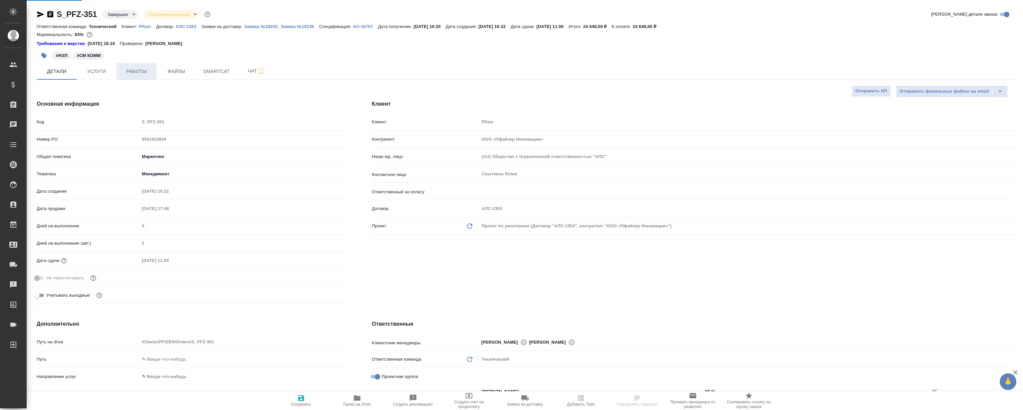
type textarea "x"
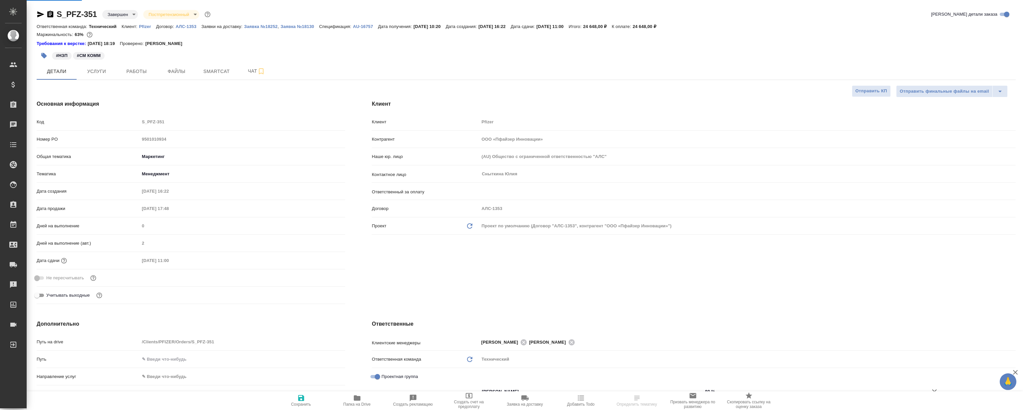
type textarea "x"
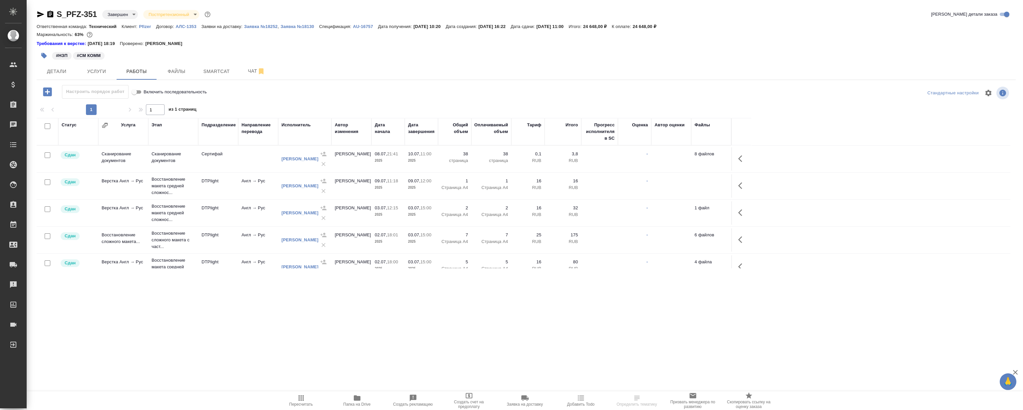
click at [177, 301] on div ".cls-1 fill:#fff; AWATERA [PERSON_NAME] Спецификации Заказы 0 Чаты Todo Проекты…" at bounding box center [511, 205] width 1023 height 410
drag, startPoint x: 185, startPoint y: 300, endPoint x: 190, endPoint y: 283, distance: 18.0
click at [185, 300] on div ".cls-1 fill:#fff; AWATERA Magerramov Ruslan Клиенты Спецификации Заказы 0 Чаты …" at bounding box center [511, 205] width 1023 height 410
click at [366, 335] on div ".cls-1 fill:#fff; AWATERA Magerramov Ruslan Клиенты Спецификации Заказы 0 Чаты …" at bounding box center [511, 205] width 1023 height 410
click at [88, 34] on icon "button" at bounding box center [90, 35] width 6 height 6
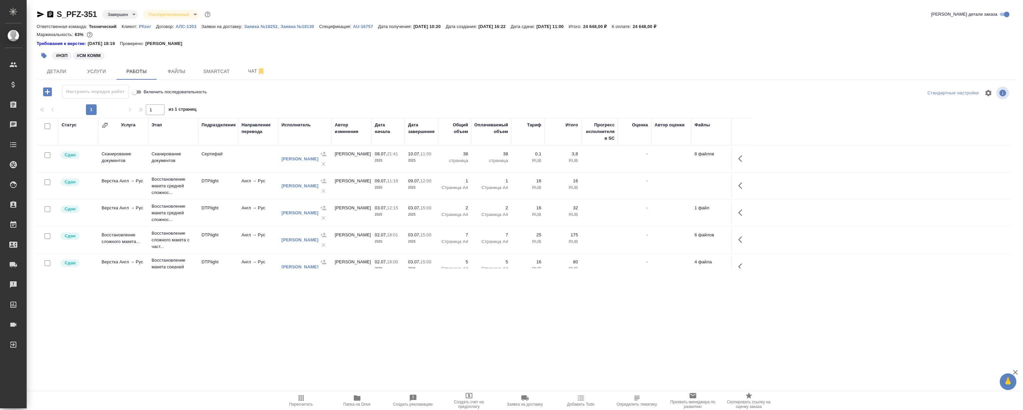
click at [210, 301] on div ".cls-1 fill:#fff; AWATERA Magerramov Ruslan Клиенты Спецификации Заказы 0 Чаты …" at bounding box center [511, 205] width 1023 height 410
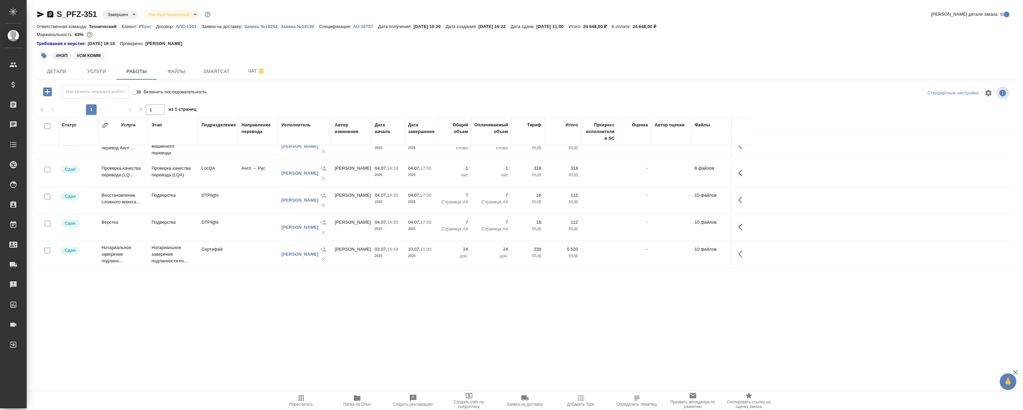
scroll to position [208, 0]
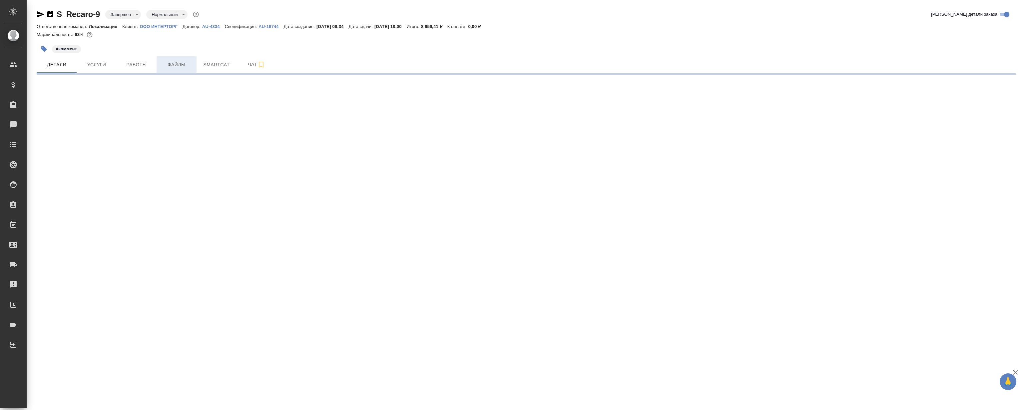
select select "RU"
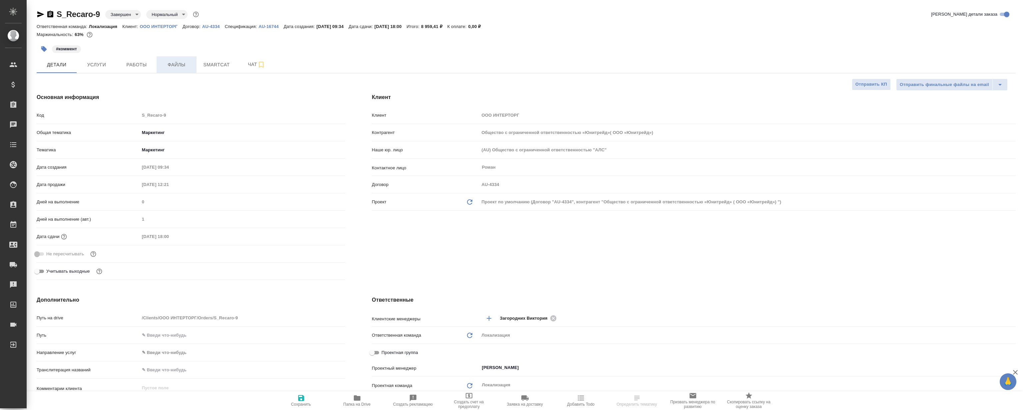
type textarea "x"
type input "Общество с ограниченной ответственностью «Юнитрейд»( ООО «Юнитрейд»)"
type textarea "x"
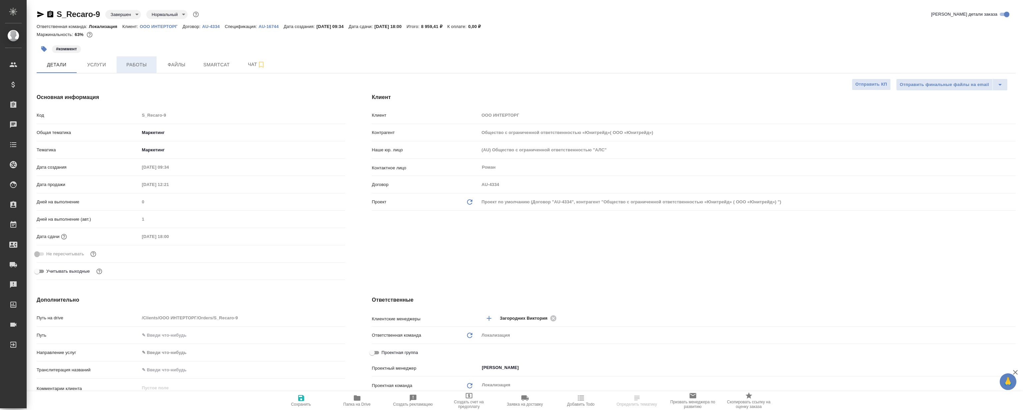
type textarea "x"
click at [144, 61] on span "Работы" at bounding box center [137, 65] width 32 height 8
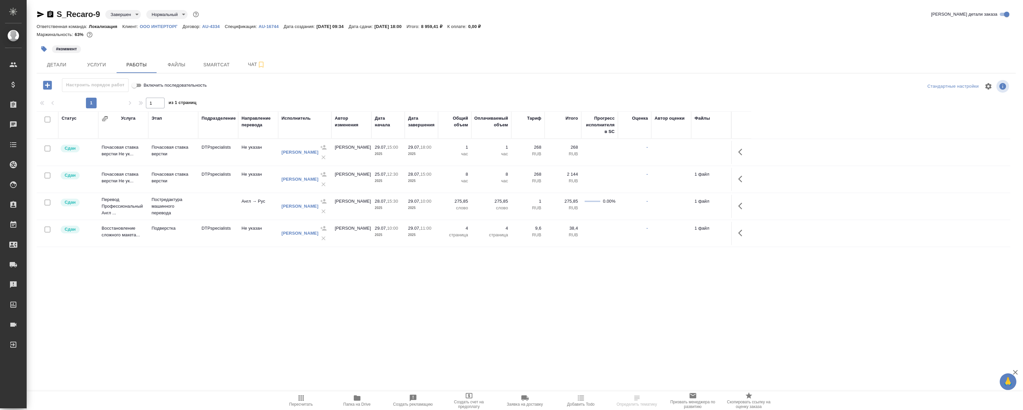
click at [375, 289] on div ".cls-1 fill:#fff; AWATERA [PERSON_NAME] Клиенты Спецификации Заказы Чаты Todo П…" at bounding box center [511, 205] width 1023 height 410
click at [247, 278] on div ".cls-1 fill:#fff; AWATERA [PERSON_NAME] Клиенты Спецификации Заказы 0 Чаты Todo…" at bounding box center [511, 205] width 1023 height 410
click at [247, 287] on div ".cls-1 fill:#fff; AWATERA [PERSON_NAME] Клиенты Спецификации Заказы 0 Чаты Todo…" at bounding box center [511, 205] width 1023 height 410
click at [244, 279] on div ".cls-1 fill:#fff; AWATERA [PERSON_NAME] Клиенты Спецификации Заказы 0 Чаты Todo…" at bounding box center [511, 205] width 1023 height 410
drag, startPoint x: 233, startPoint y: 277, endPoint x: 228, endPoint y: 267, distance: 11.6
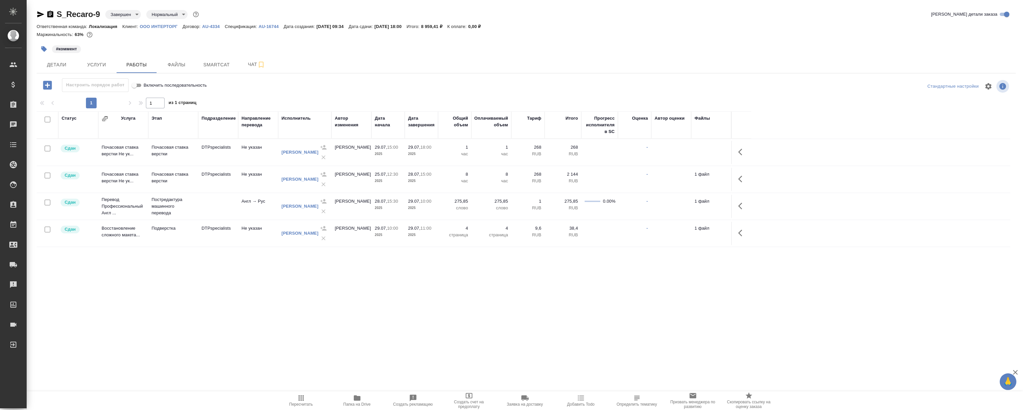
click at [233, 276] on div "S_Recaro-9 Завершен closed Нормальный normal Кратко детали заказа Ответственная…" at bounding box center [526, 139] width 987 height 278
click at [213, 280] on div ".cls-1 fill:#fff; AWATERA Magerramov Ruslan Клиенты Спецификации Заказы 0 Чаты …" at bounding box center [511, 205] width 1023 height 410
click at [203, 260] on div "Статус Услуга Этап Подразделение Направление перевода Исполнитель Автор изменен…" at bounding box center [524, 186] width 974 height 150
click at [287, 301] on div ".cls-1 fill:#fff; AWATERA Magerramov Ruslan Клиенты Спецификации Заказы 0 Чаты …" at bounding box center [511, 205] width 1023 height 410
click at [267, 308] on div ".cls-1 fill:#fff; AWATERA Magerramov Ruslan Клиенты Спецификации Заказы 0 Чаты …" at bounding box center [511, 205] width 1023 height 410
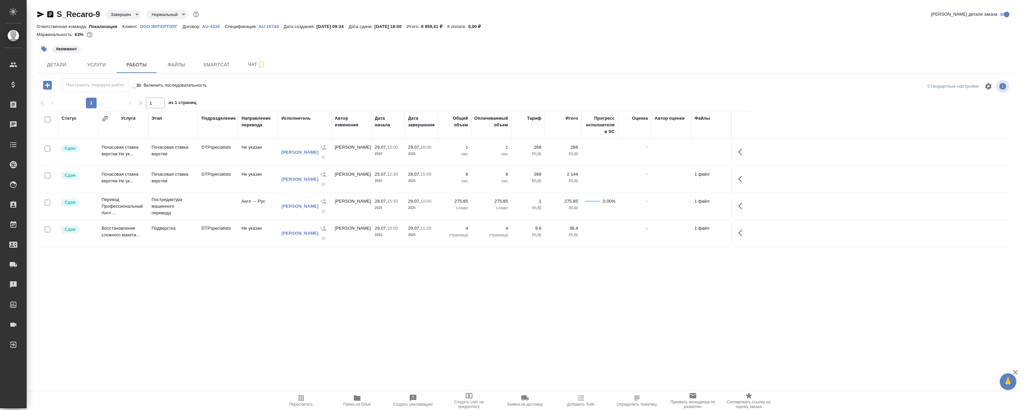
click at [275, 306] on div ".cls-1 fill:#fff; AWATERA Magerramov Ruslan Клиенты Спецификации Заказы 0 Чаты …" at bounding box center [511, 205] width 1023 height 410
click at [273, 316] on div ".cls-1 fill:#fff; AWATERA Magerramov Ruslan Клиенты Спецификации Заказы 0 Чаты …" at bounding box center [511, 205] width 1023 height 410
drag, startPoint x: 482, startPoint y: 297, endPoint x: 501, endPoint y: 282, distance: 24.2
click at [478, 302] on div ".cls-1 fill:#fff; AWATERA Magerramov Ruslan Клиенты Спецификации Заказы 0 Чаты …" at bounding box center [511, 205] width 1023 height 410
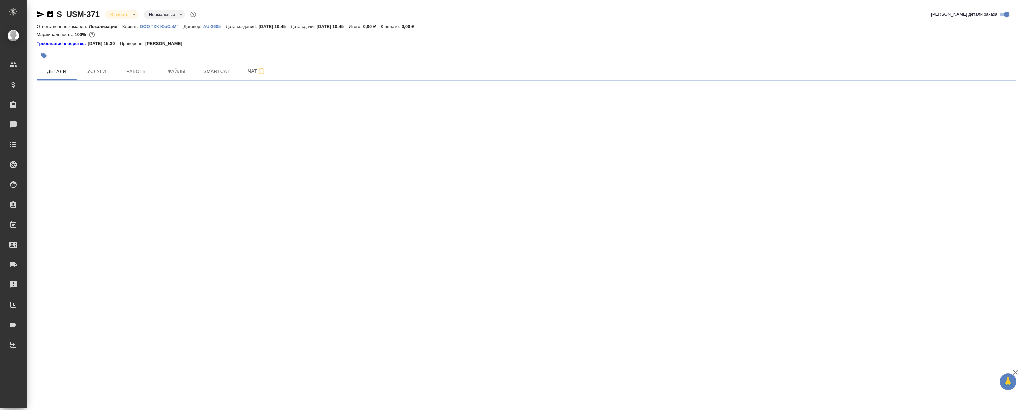
select select "RU"
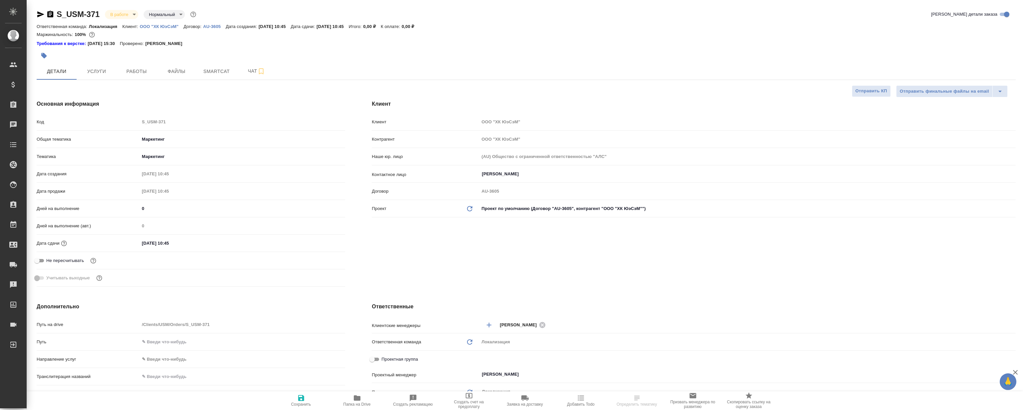
type textarea "x"
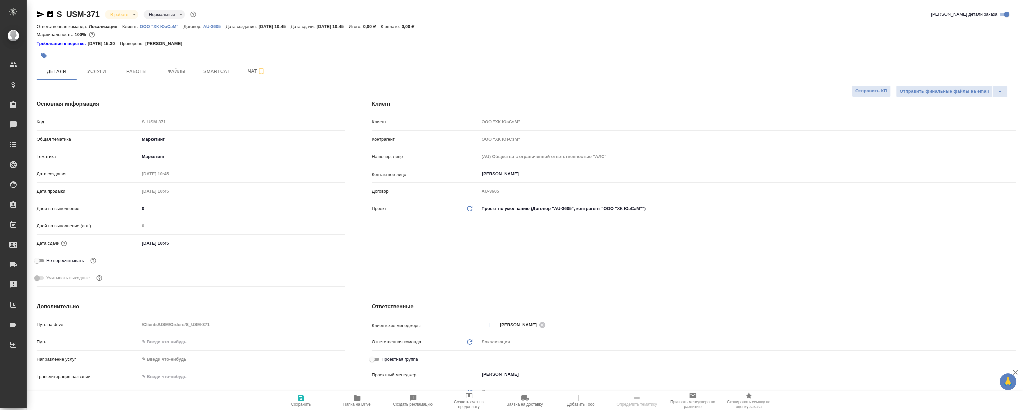
type textarea "x"
click at [137, 83] on div "S_USM-371 В работе inProgress Нормальный normal Кратко детали заказа Ответствен…" at bounding box center [526, 347] width 987 height 695
click at [146, 70] on span "Работы" at bounding box center [137, 71] width 32 height 8
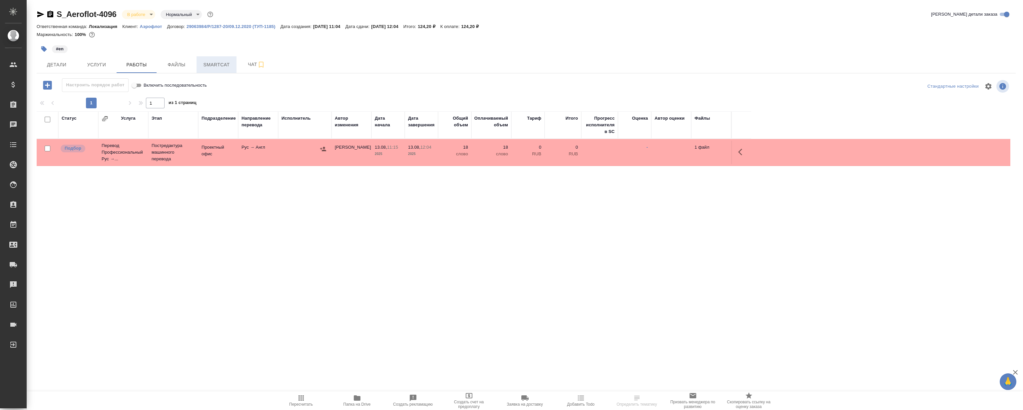
click at [216, 64] on span "Smartcat" at bounding box center [217, 65] width 32 height 8
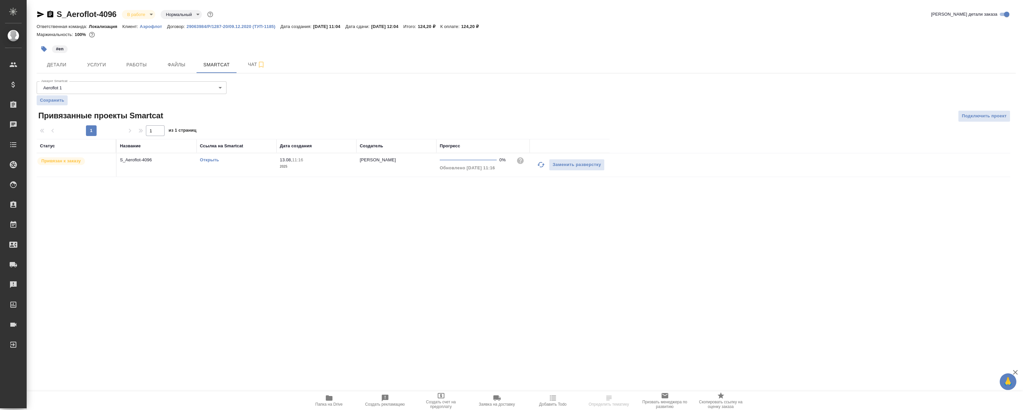
click at [210, 159] on link "Открыть" at bounding box center [209, 159] width 19 height 5
click at [146, 58] on button "Работы" at bounding box center [137, 64] width 40 height 17
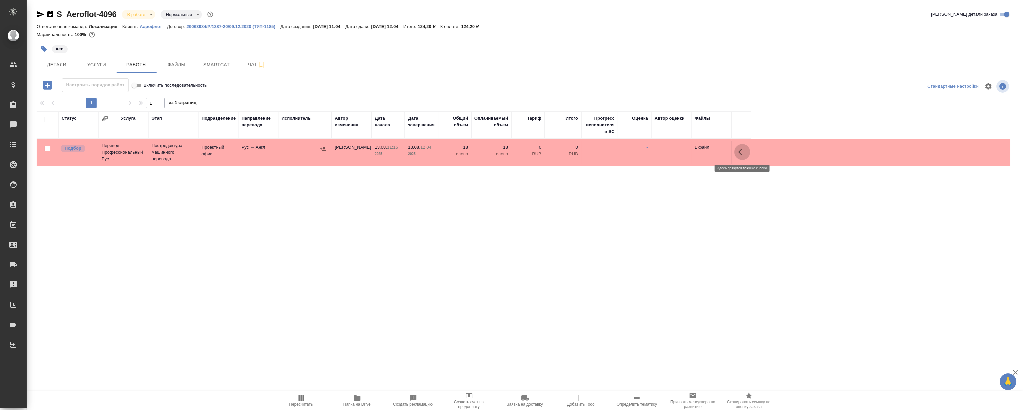
click at [744, 146] on button "button" at bounding box center [743, 152] width 16 height 16
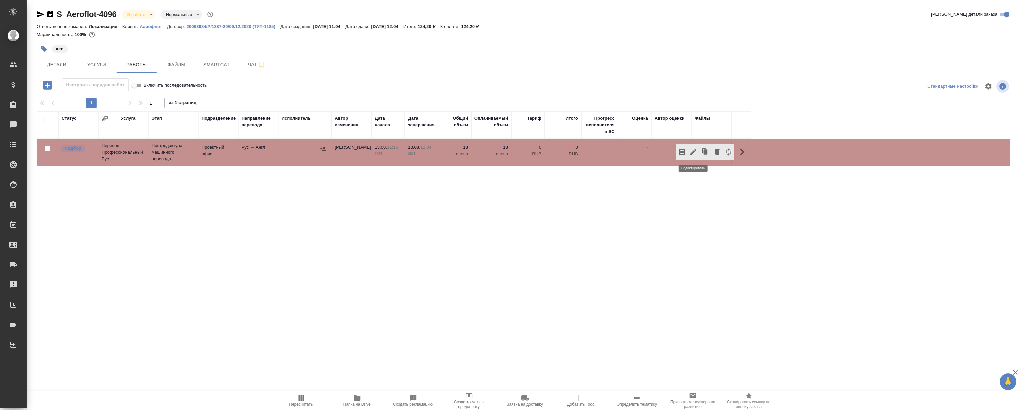
click at [695, 150] on icon "button" at bounding box center [694, 152] width 8 height 8
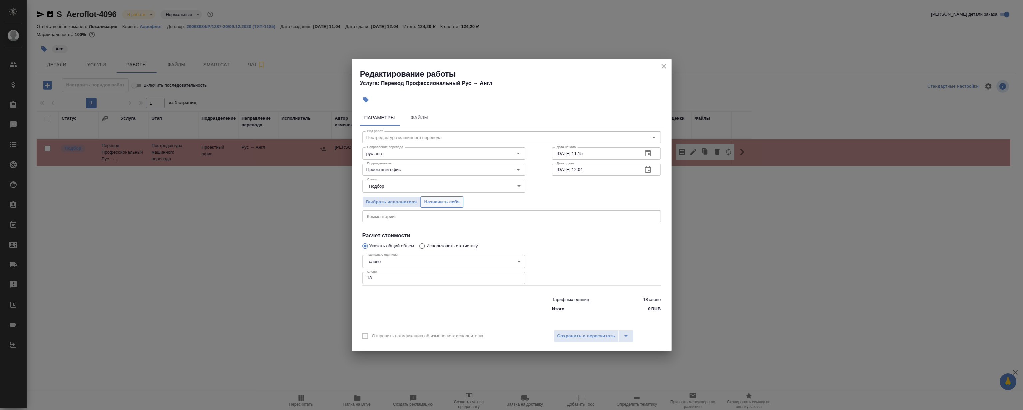
click at [445, 200] on span "Назначить себя" at bounding box center [441, 202] width 35 height 8
click at [666, 63] on icon "close" at bounding box center [664, 66] width 8 height 8
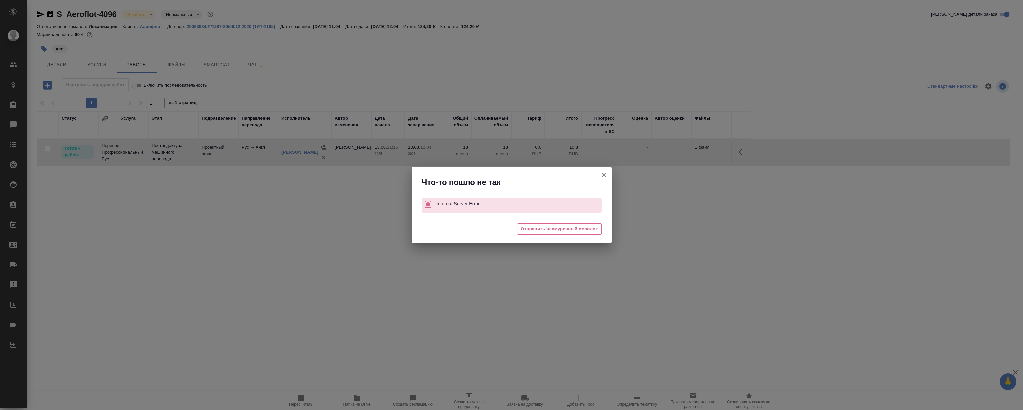
click at [602, 176] on icon "button" at bounding box center [604, 175] width 5 height 5
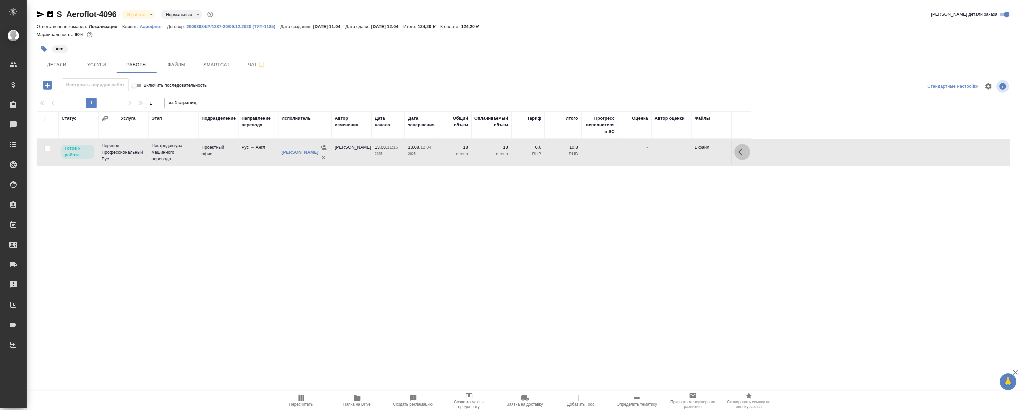
click at [742, 151] on icon "button" at bounding box center [743, 152] width 8 height 8
click at [697, 151] on icon "button" at bounding box center [694, 152] width 8 height 8
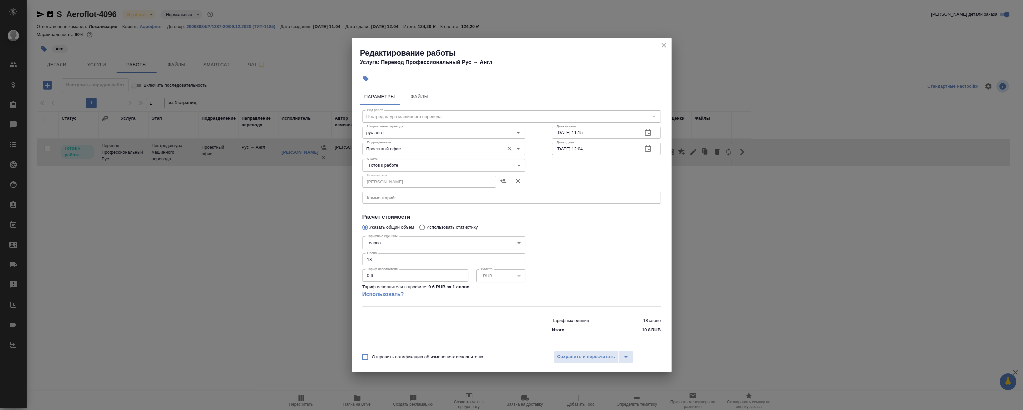
click at [407, 148] on input "Проектный офис" at bounding box center [433, 149] width 137 height 8
click at [394, 160] on li "LocQA" at bounding box center [443, 164] width 163 height 12
type input "LocQA"
click at [392, 163] on body "🙏 .cls-1 fill:#fff; AWATERA [PERSON_NAME] Клиенты Спецификации Заказы 0 Чаты To…" at bounding box center [511, 205] width 1023 height 410
click at [381, 203] on li "Сдан" at bounding box center [443, 199] width 163 height 11
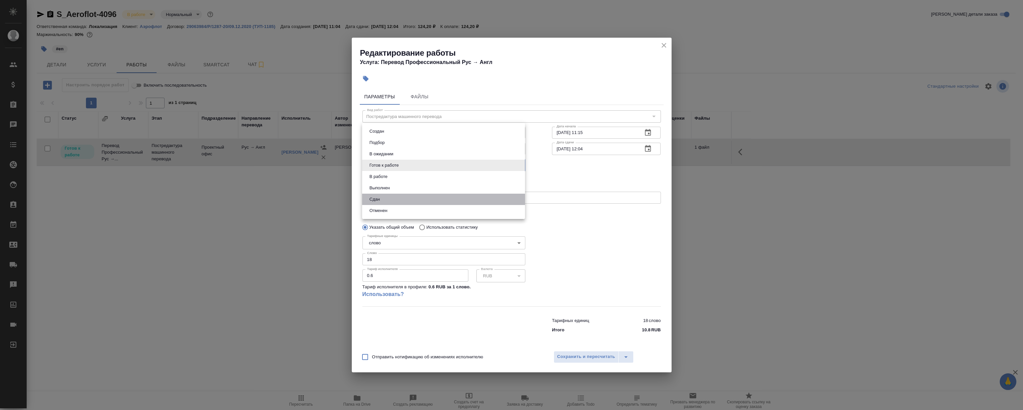
type input "closed"
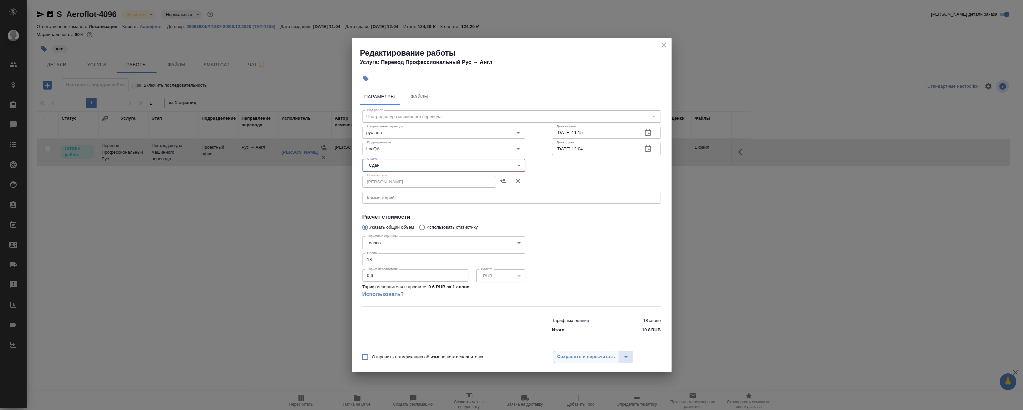
click at [592, 360] on span "Сохранить и пересчитать" at bounding box center [587, 357] width 58 height 8
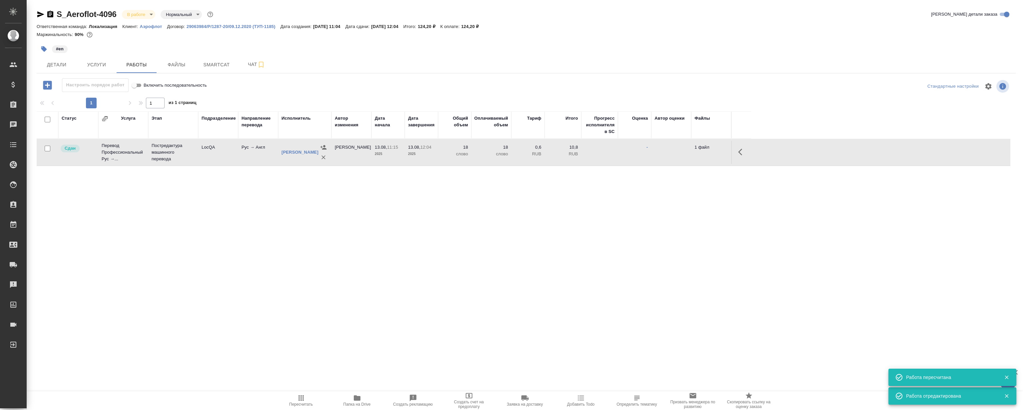
click at [294, 241] on div "Статус Услуга Этап Подразделение Направление перевода Исполнитель Автор изменен…" at bounding box center [524, 186] width 974 height 150
